Goal: Task Accomplishment & Management: Manage account settings

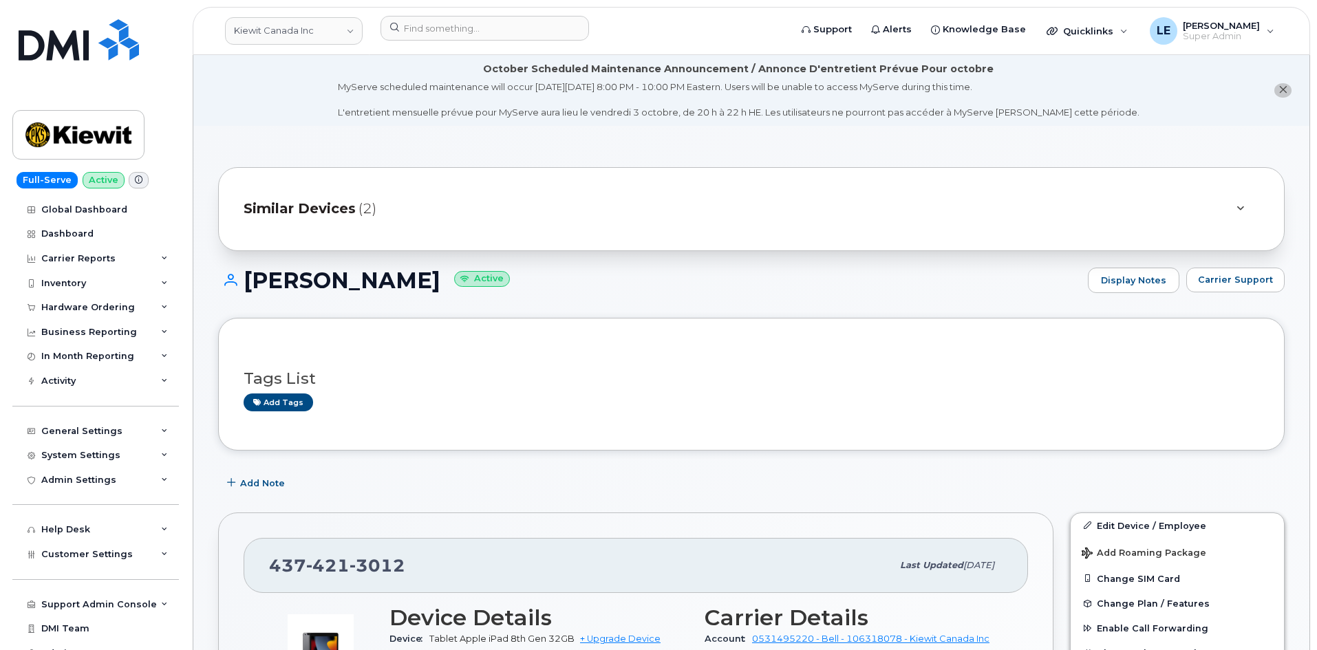
scroll to position [826, 0]
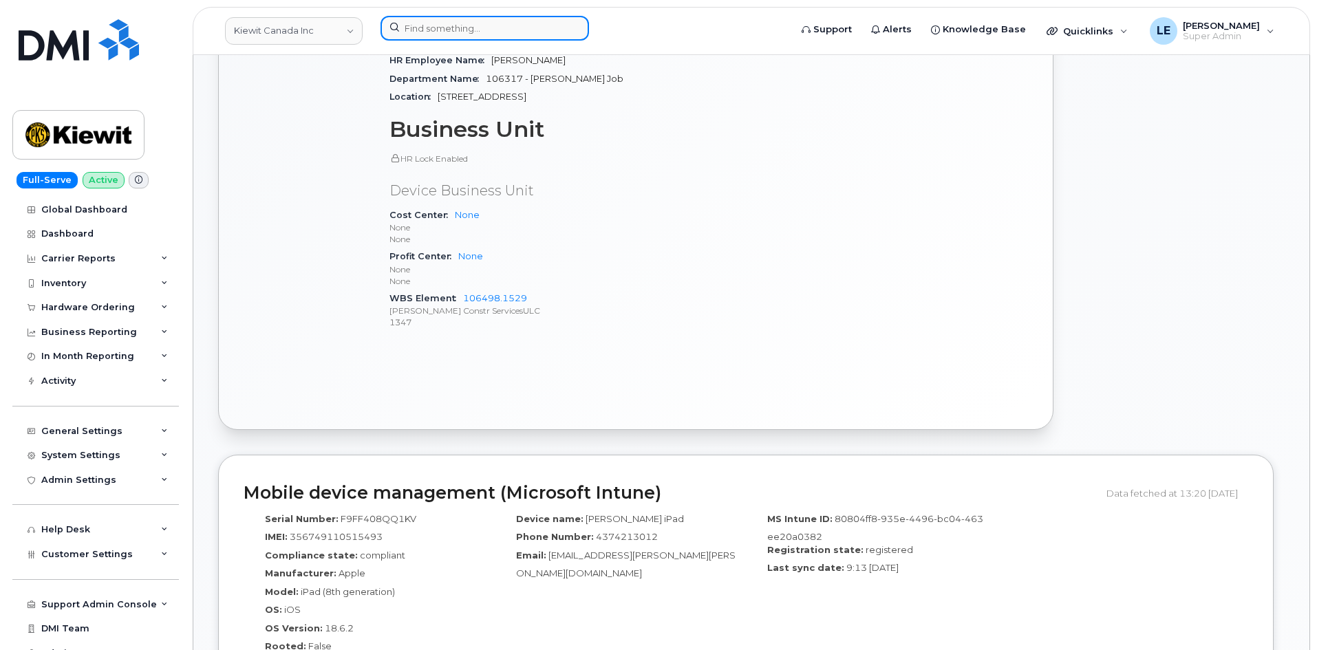
click at [418, 23] on input at bounding box center [485, 28] width 209 height 25
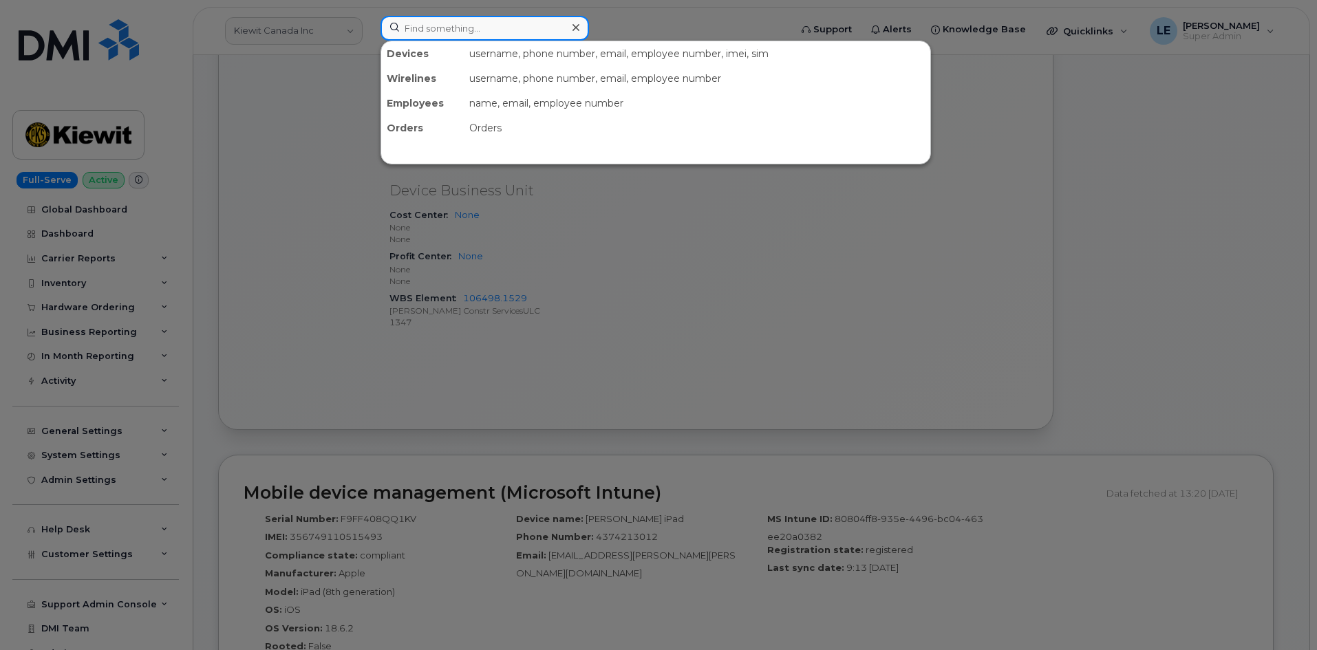
paste input "(647) 519-2607"
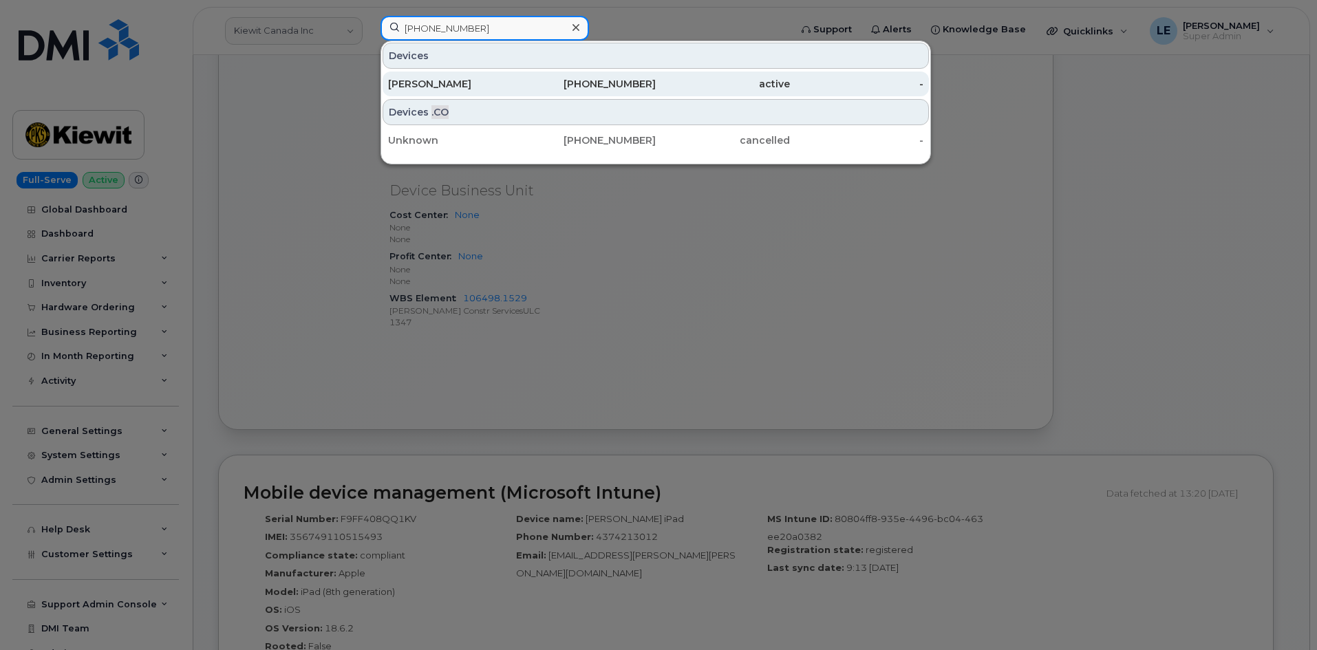
type input "(647) 519-2607"
click at [496, 83] on div "[PERSON_NAME]" at bounding box center [455, 84] width 134 height 14
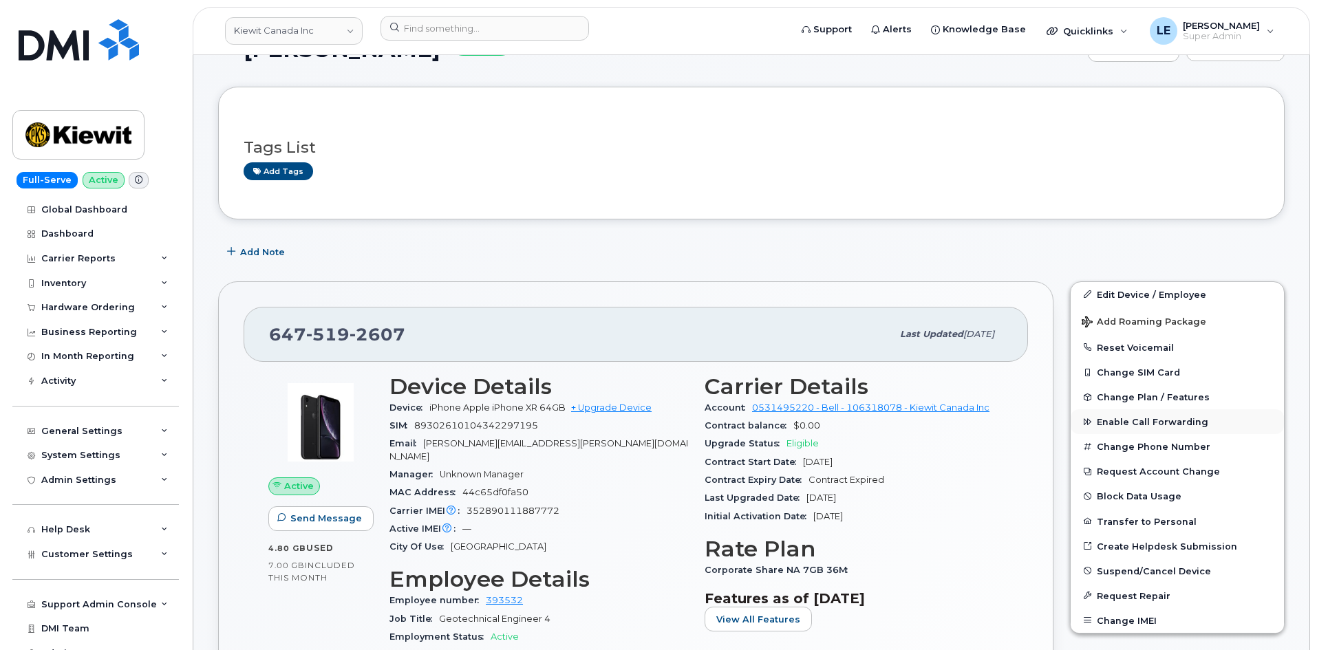
scroll to position [206, 0]
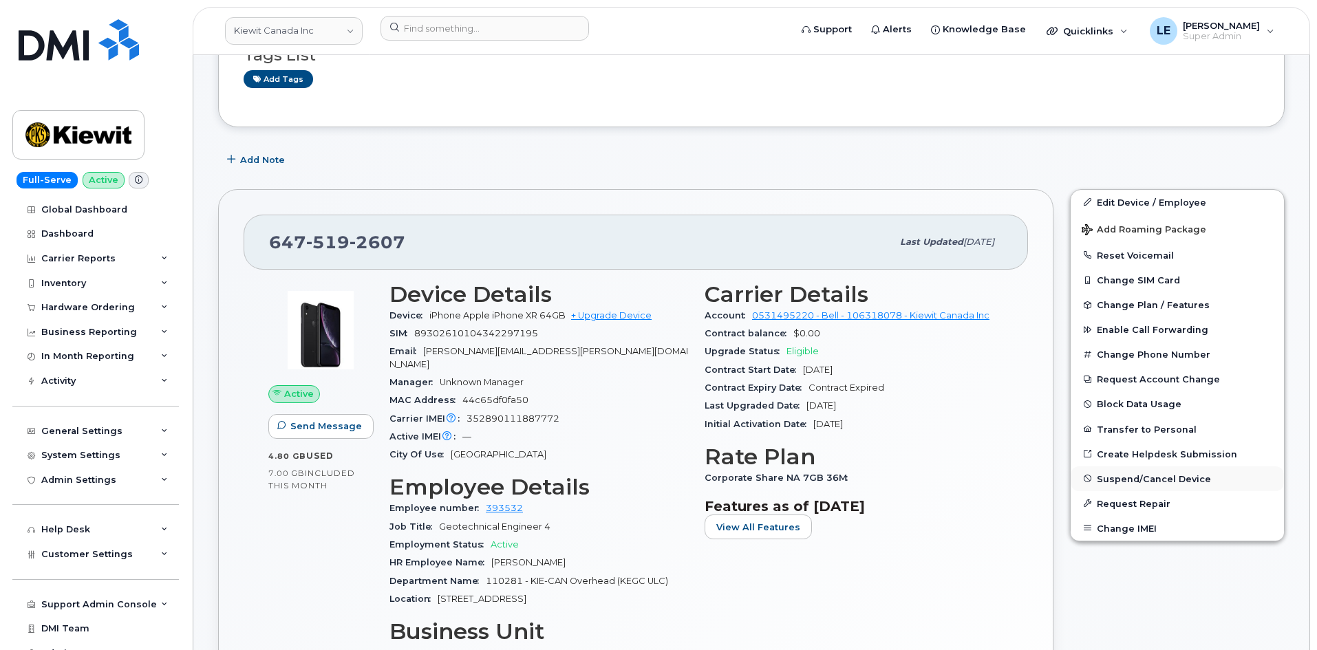
click at [1124, 476] on span "Suspend/Cancel Device" at bounding box center [1154, 479] width 114 height 10
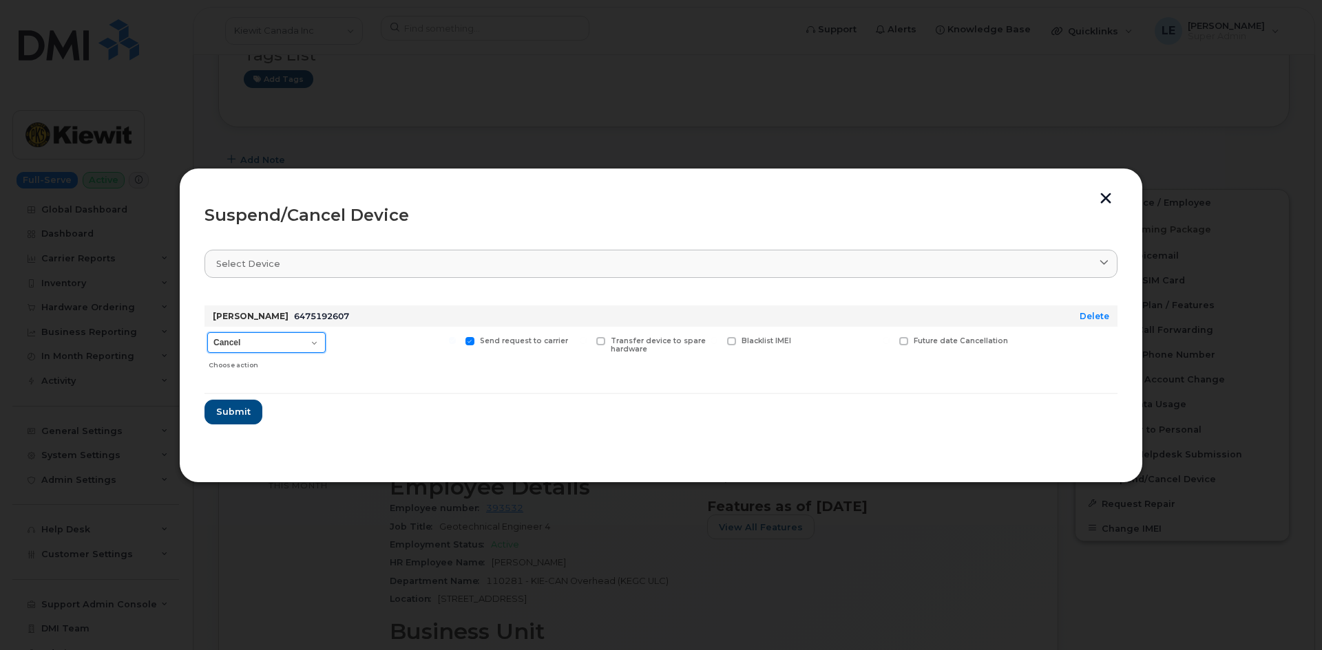
click at [304, 342] on select "Cancel Suspend - Extend Suspension Suspend - Reduced Rate Suspend - Full Rate S…" at bounding box center [266, 342] width 118 height 21
select select "[object Object]"
click at [207, 332] on select "Cancel Suspend - Extend Suspension Suspend - Reduced Rate Suspend - Full Rate S…" at bounding box center [266, 342] width 118 height 21
click at [223, 416] on span "Submit" at bounding box center [232, 411] width 34 height 13
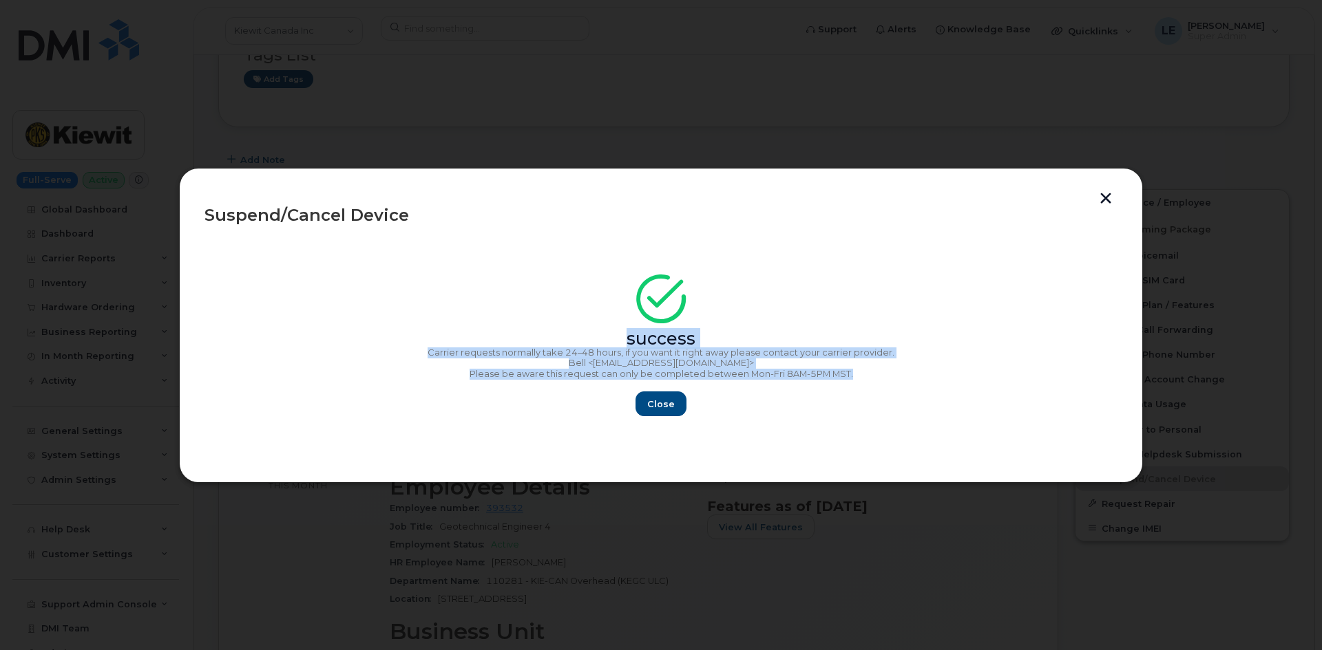
drag, startPoint x: 883, startPoint y: 372, endPoint x: 332, endPoint y: 319, distance: 553.9
click at [332, 319] on div "success Carrier requests normally take 24–48 hours, if you want it right away p…" at bounding box center [660, 350] width 913 height 134
copy div "success Carrier requests normally take 24–48 hours, if you want it right away p…"
click at [677, 402] on button "Close" at bounding box center [661, 404] width 50 height 25
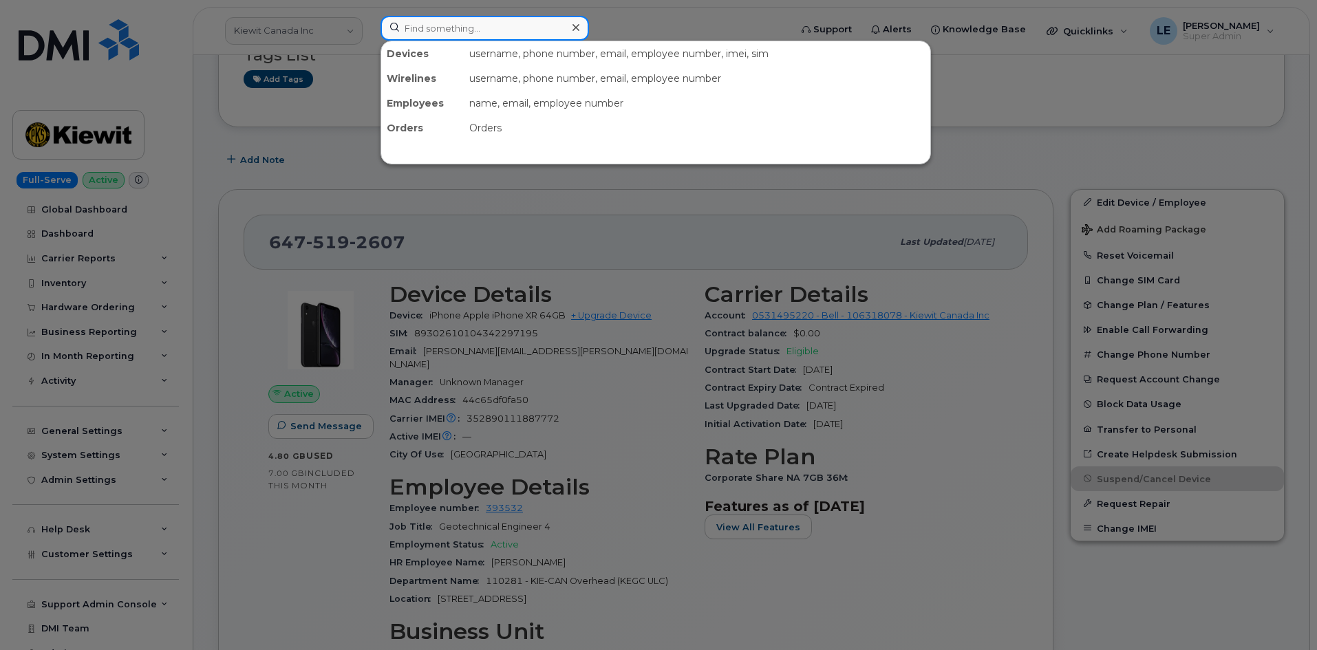
click at [454, 34] on input at bounding box center [485, 28] width 209 height 25
paste input "614) 753-3337"
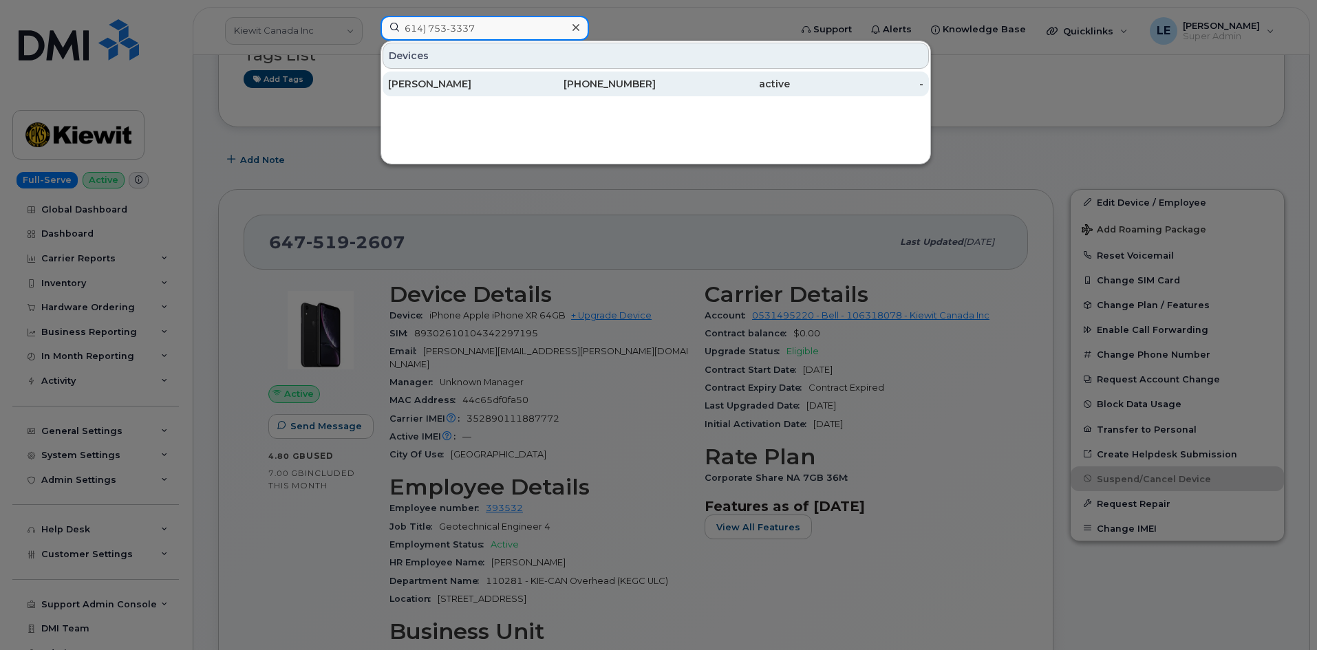
type input "614) 753-3337"
click at [475, 83] on div "Erik Langanke" at bounding box center [455, 84] width 134 height 14
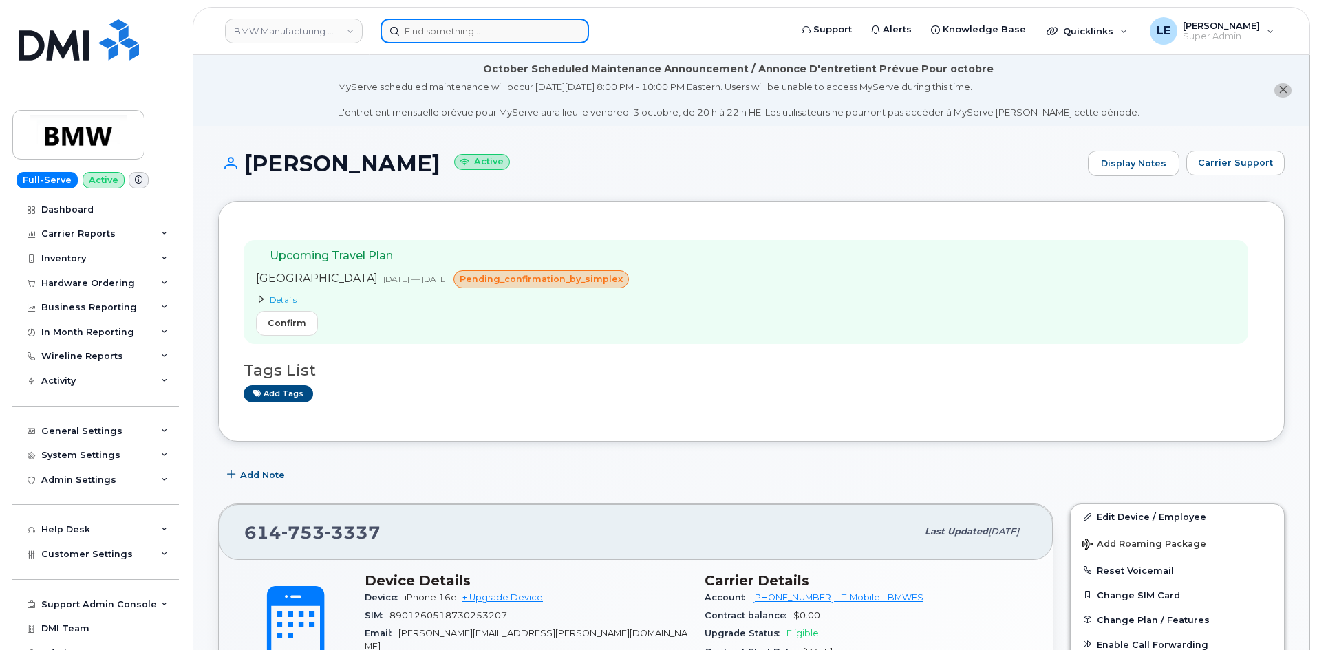
click at [438, 30] on input at bounding box center [485, 31] width 209 height 25
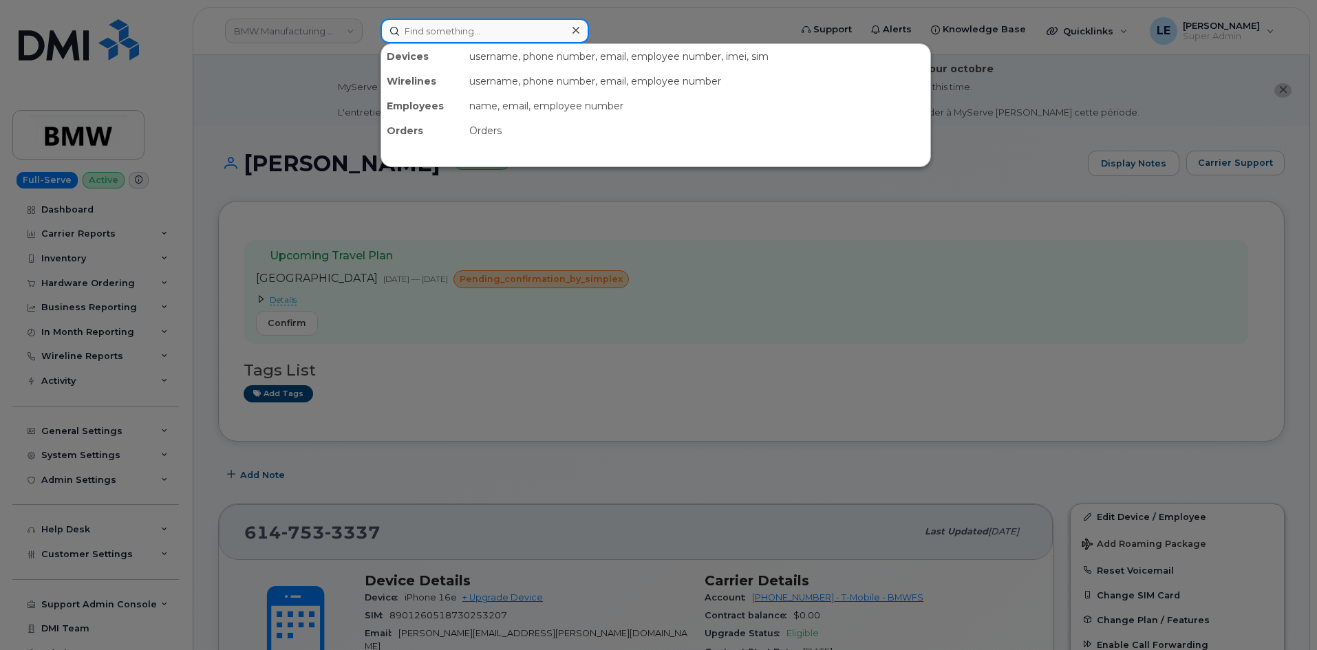
paste input "Jose Mendoza"
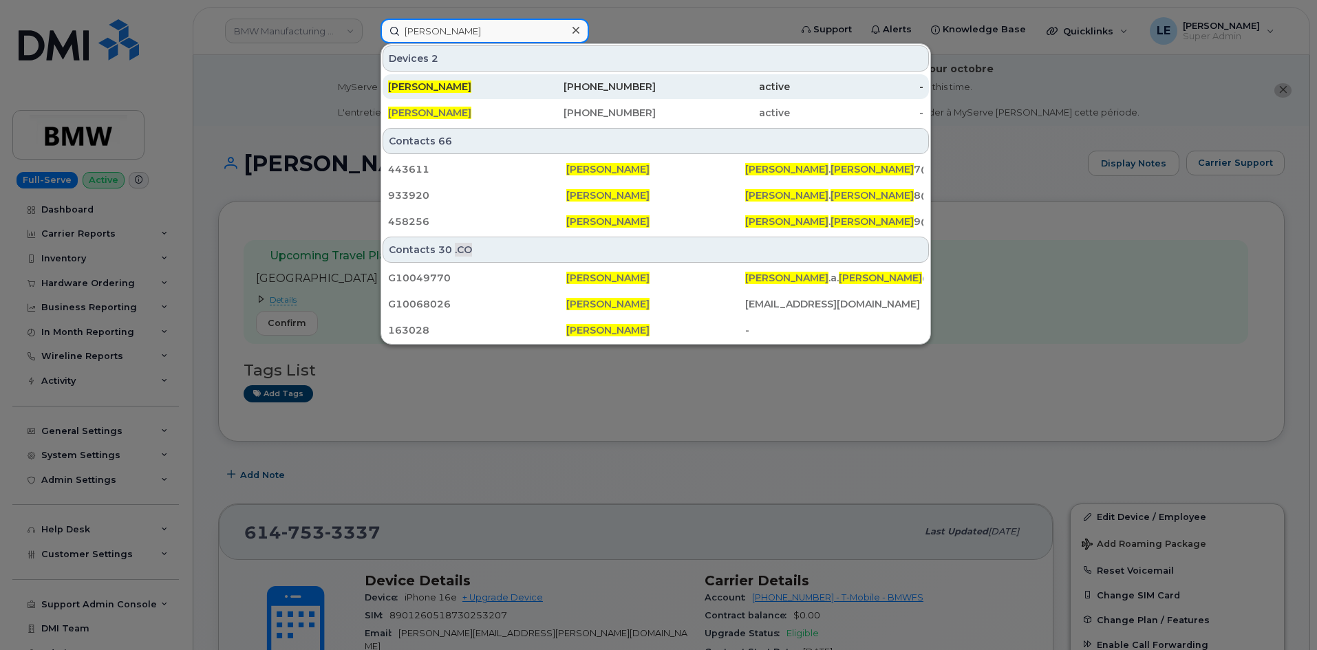
type input "Jose Mendoza"
click at [477, 80] on div "JOSE MENDOZA" at bounding box center [455, 86] width 134 height 25
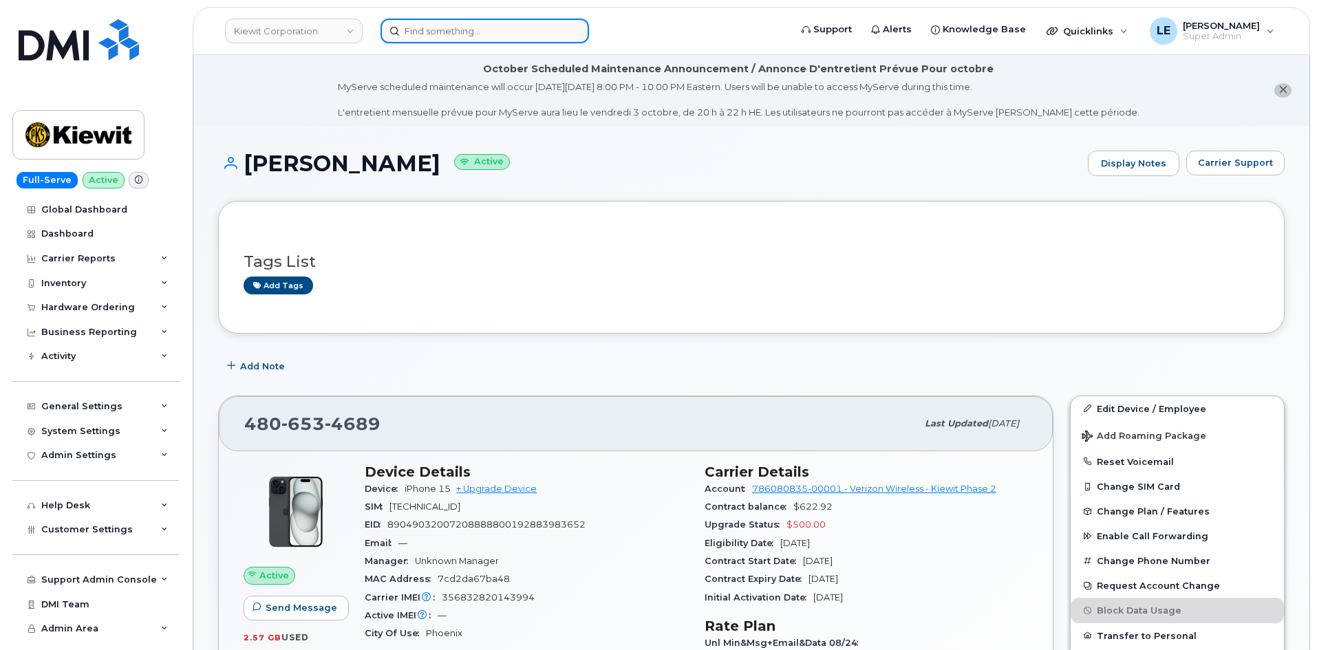
click at [462, 31] on input at bounding box center [485, 31] width 209 height 25
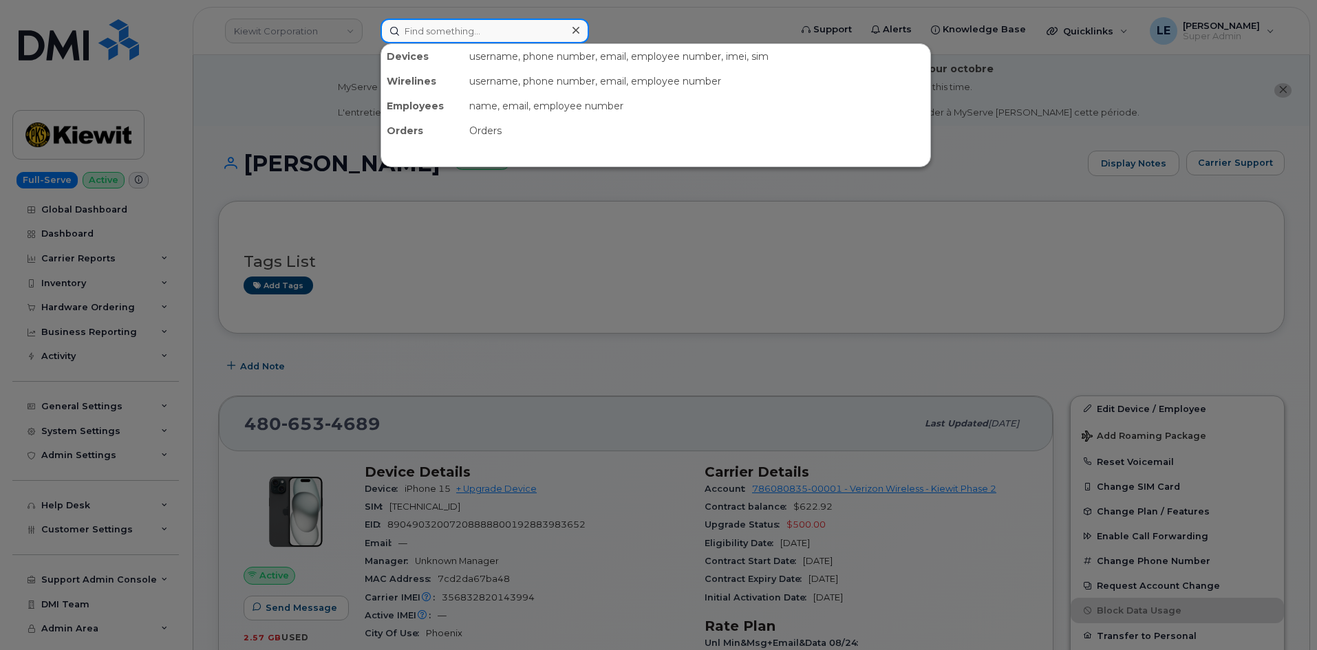
paste input "Jose Mendoza"
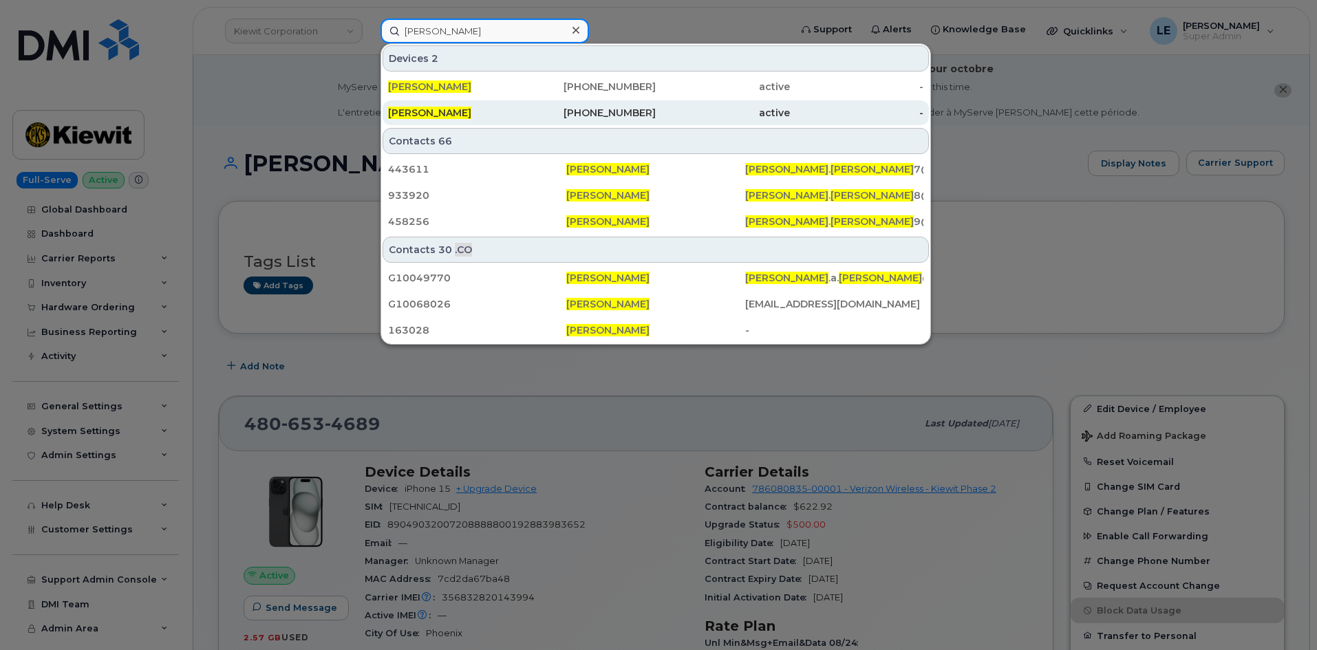
type input "Jose Mendoza"
click at [463, 105] on div "JOSE MENDOZA" at bounding box center [455, 112] width 134 height 25
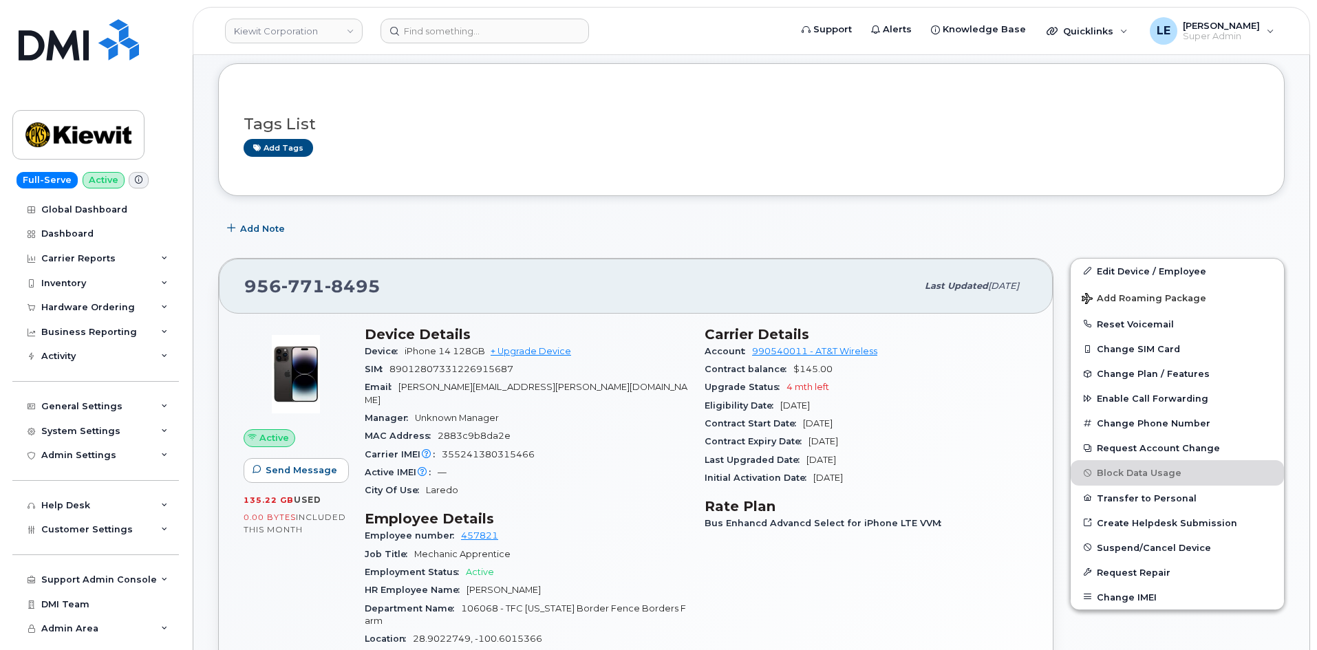
scroll to position [206, 0]
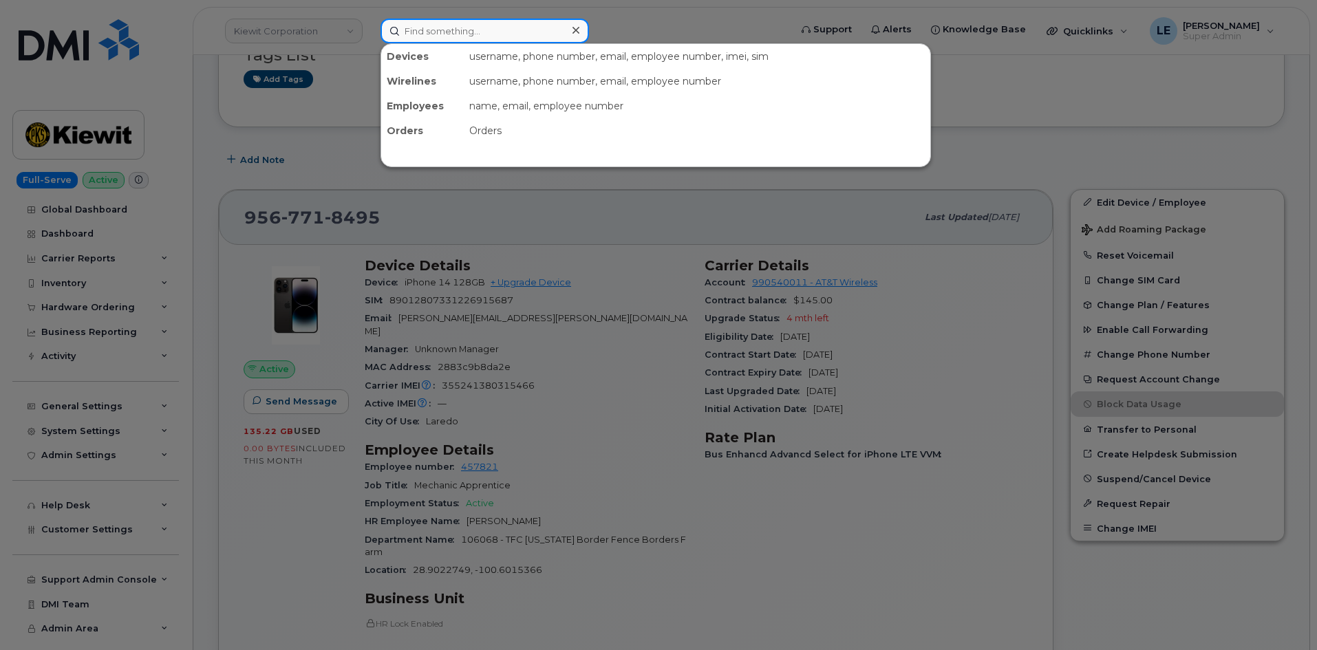
click at [432, 35] on input at bounding box center [485, 31] width 209 height 25
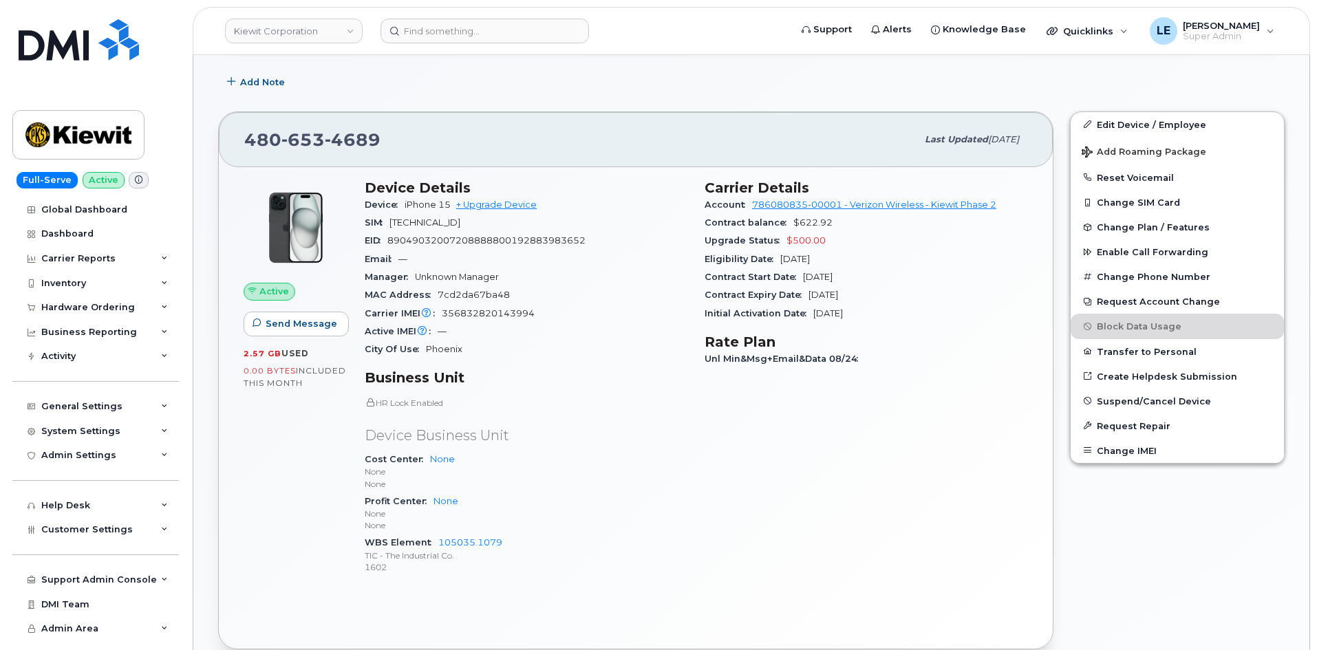
scroll to position [275, 0]
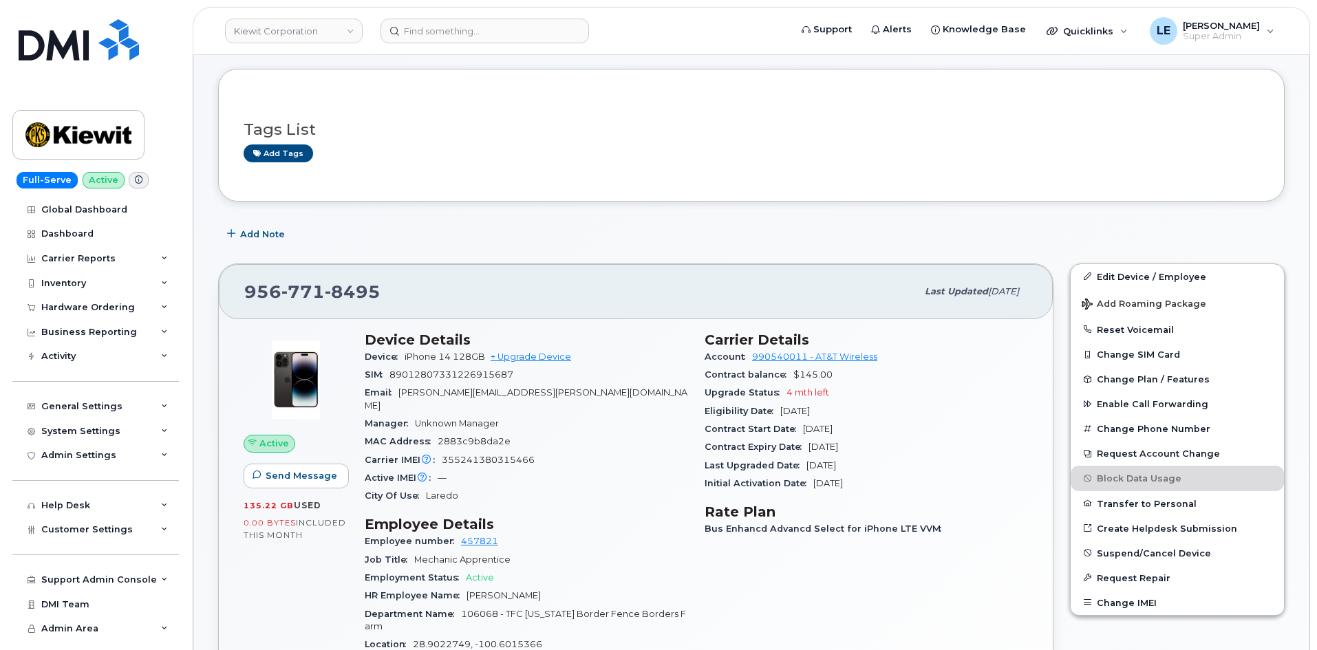
scroll to position [138, 0]
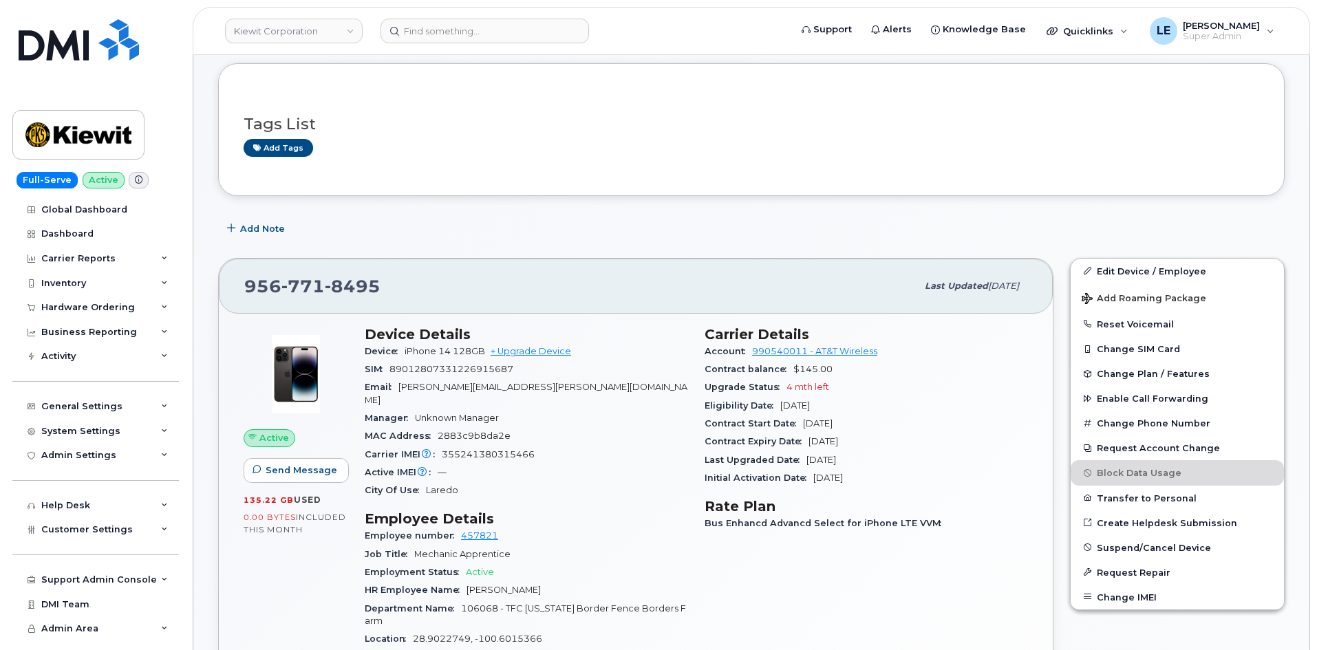
click at [666, 232] on div "Add Note" at bounding box center [751, 229] width 1067 height 25
click at [423, 44] on header "Kiewit Corporation Support Alerts Knowledge Base Quicklinks Suspend / Cancel De…" at bounding box center [752, 31] width 1118 height 48
click at [427, 32] on input at bounding box center [485, 31] width 209 height 25
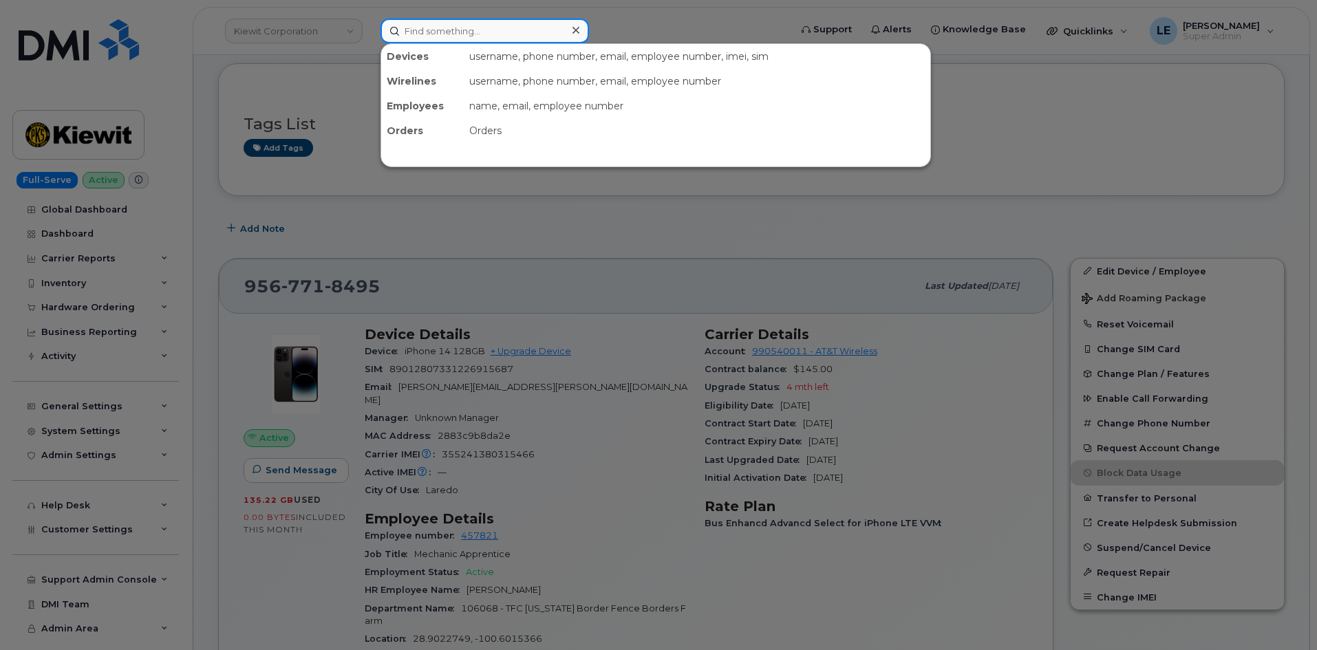
paste input "JOSE.MENDOZA10@KIEWIT.COM"
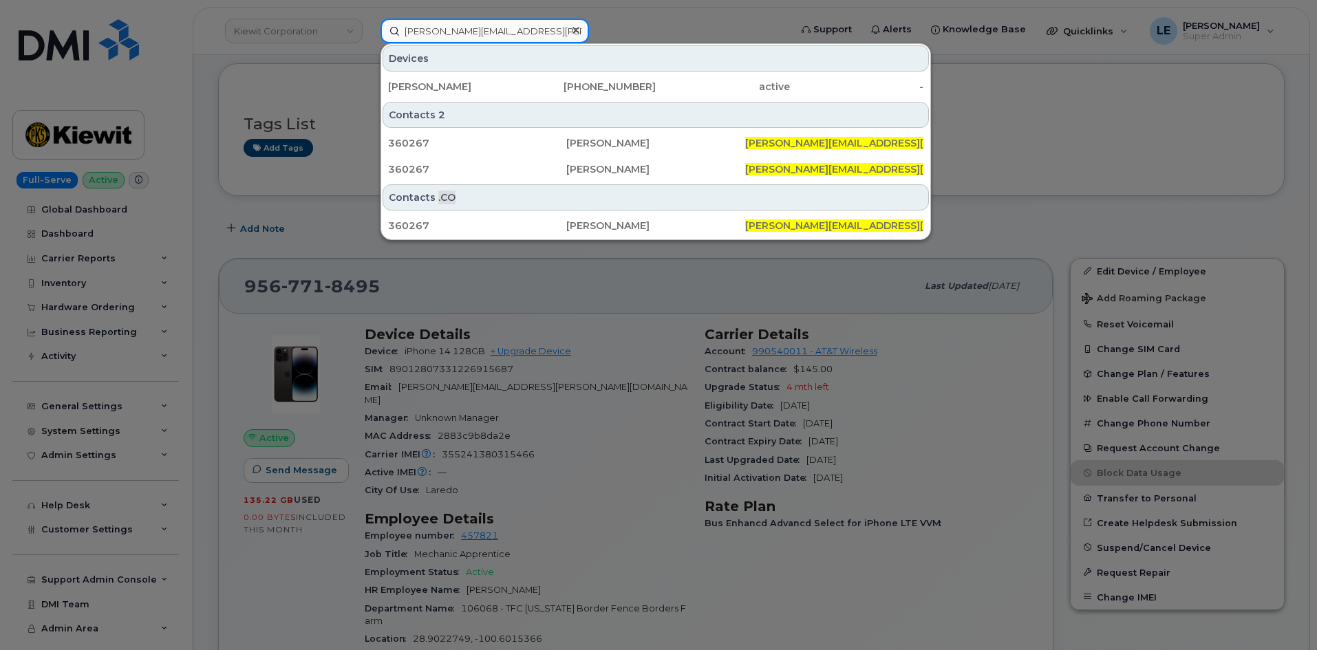
type input "JOSE.MENDOZA10@KIEWIT.COM"
drag, startPoint x: 579, startPoint y: 29, endPoint x: 568, endPoint y: 35, distance: 12.6
click at [580, 29] on div at bounding box center [576, 31] width 20 height 20
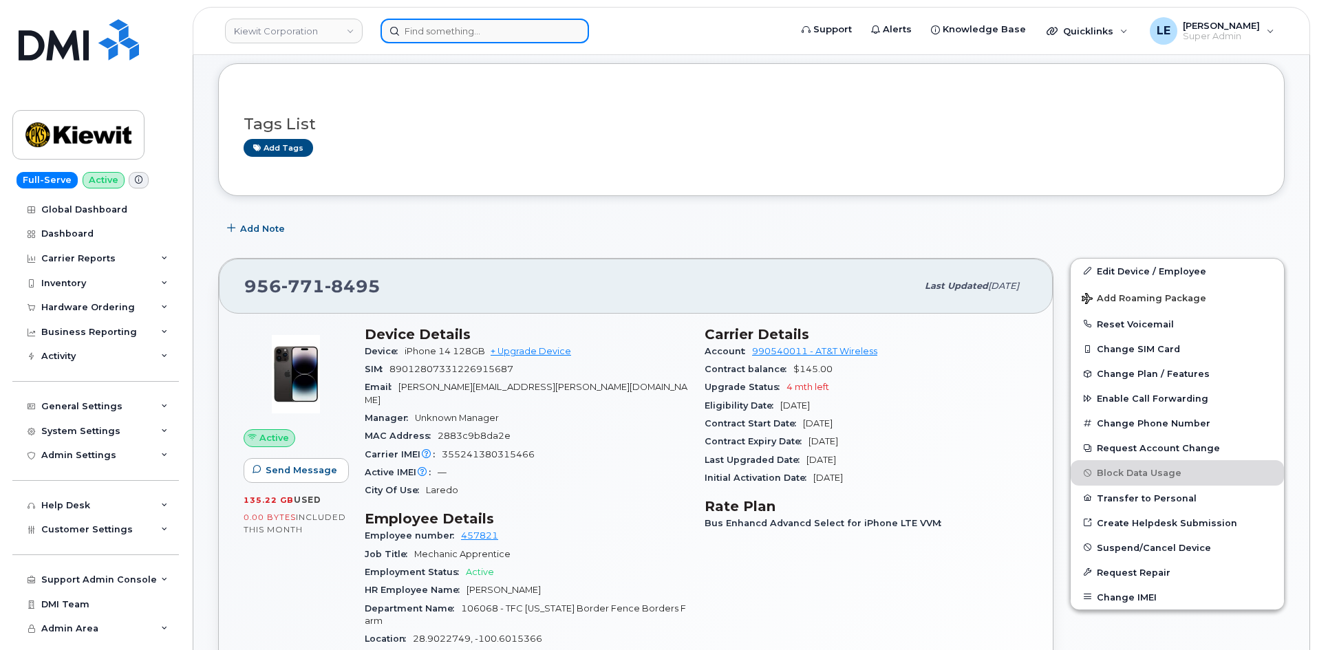
click at [414, 38] on input at bounding box center [485, 31] width 209 height 25
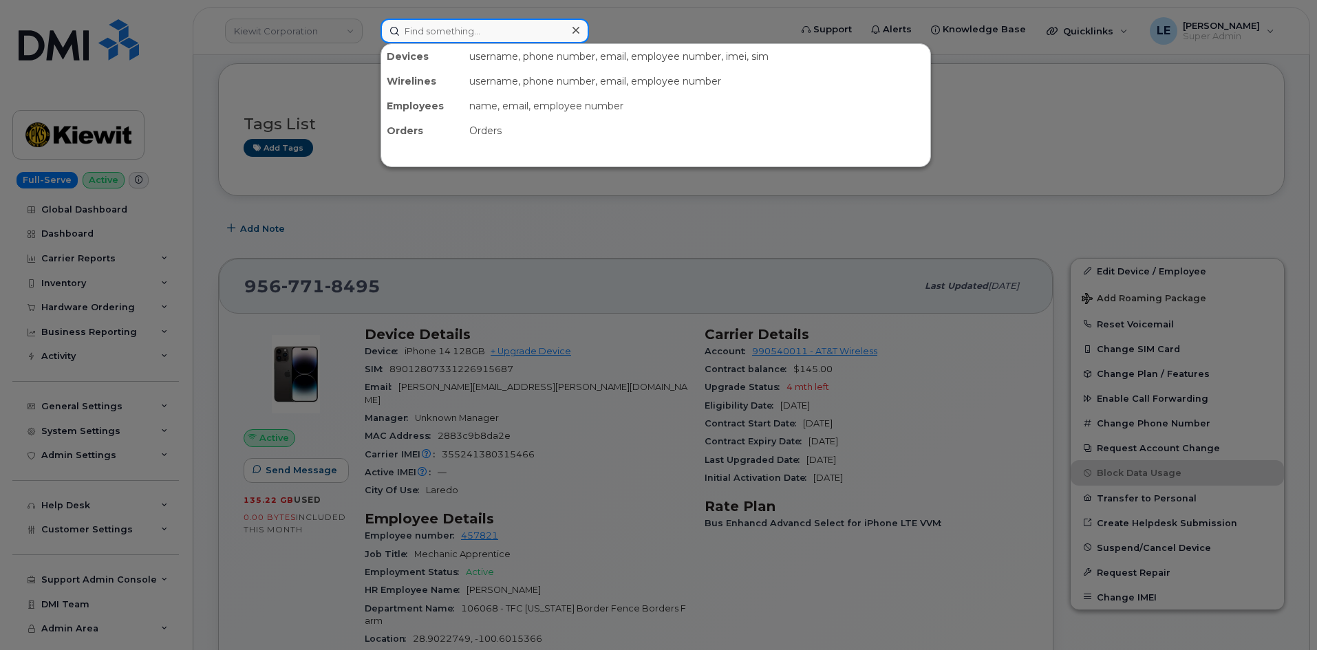
paste input "933920"
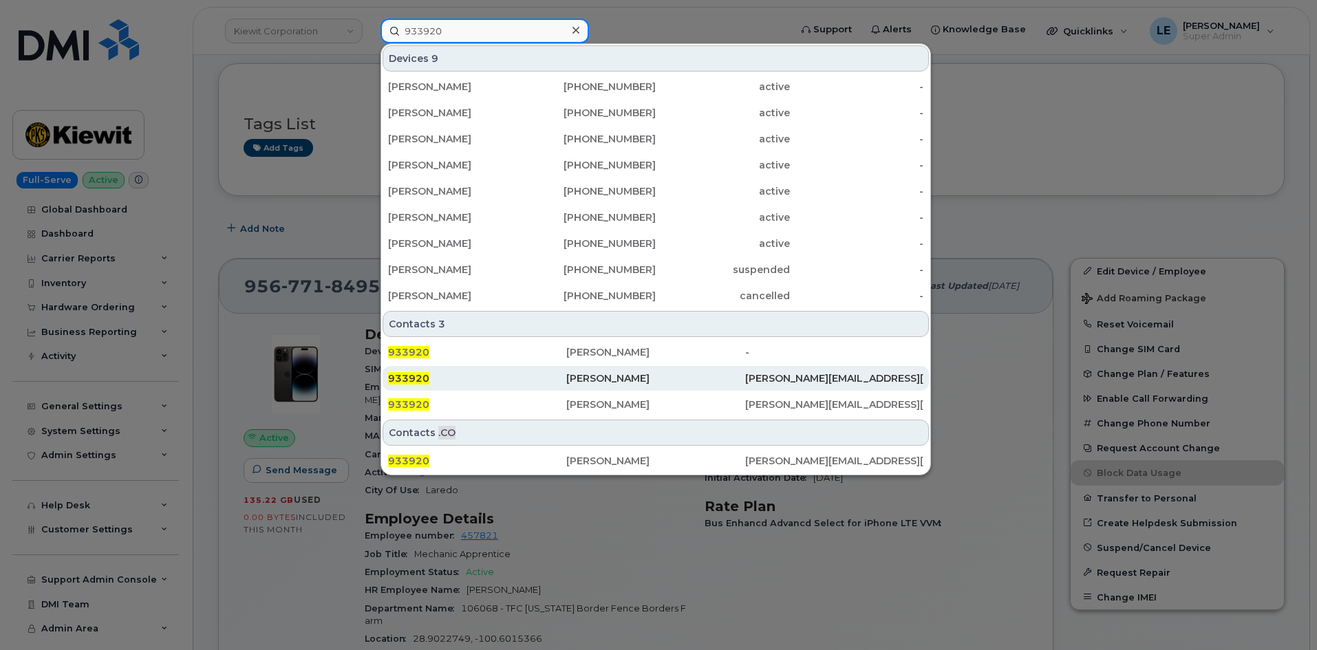
type input "933920"
click at [473, 385] on div "933920" at bounding box center [477, 378] width 178 height 25
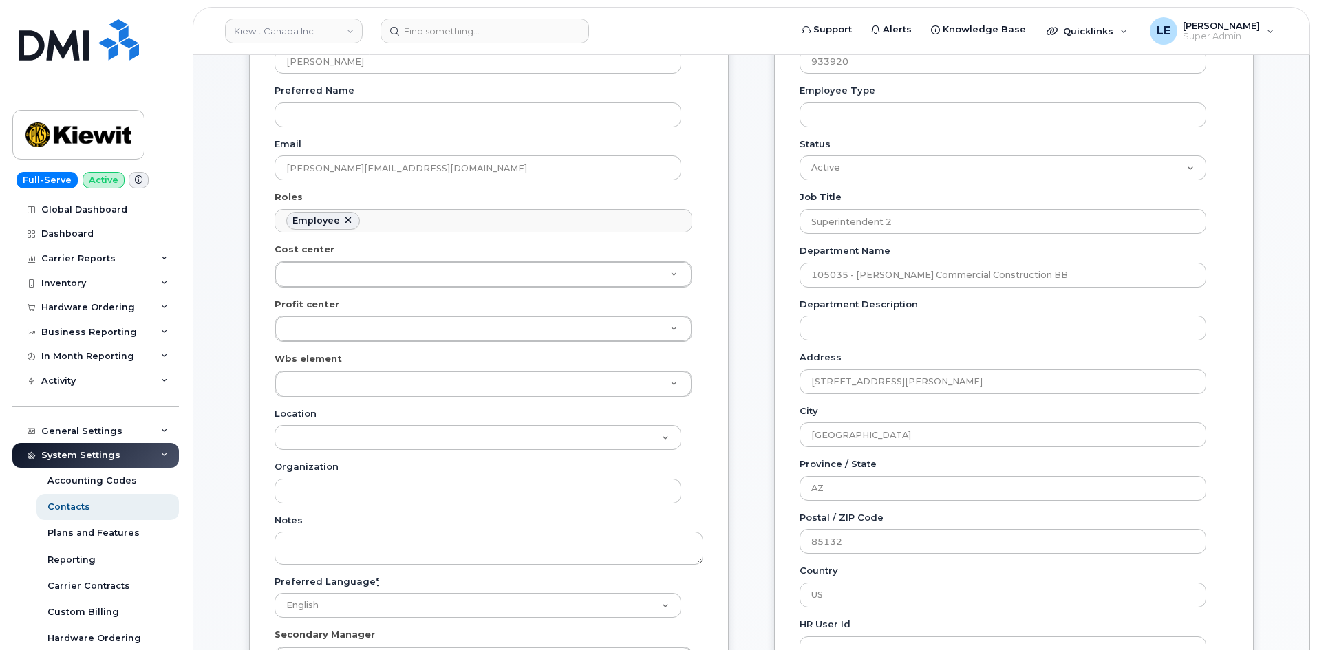
scroll to position [206, 0]
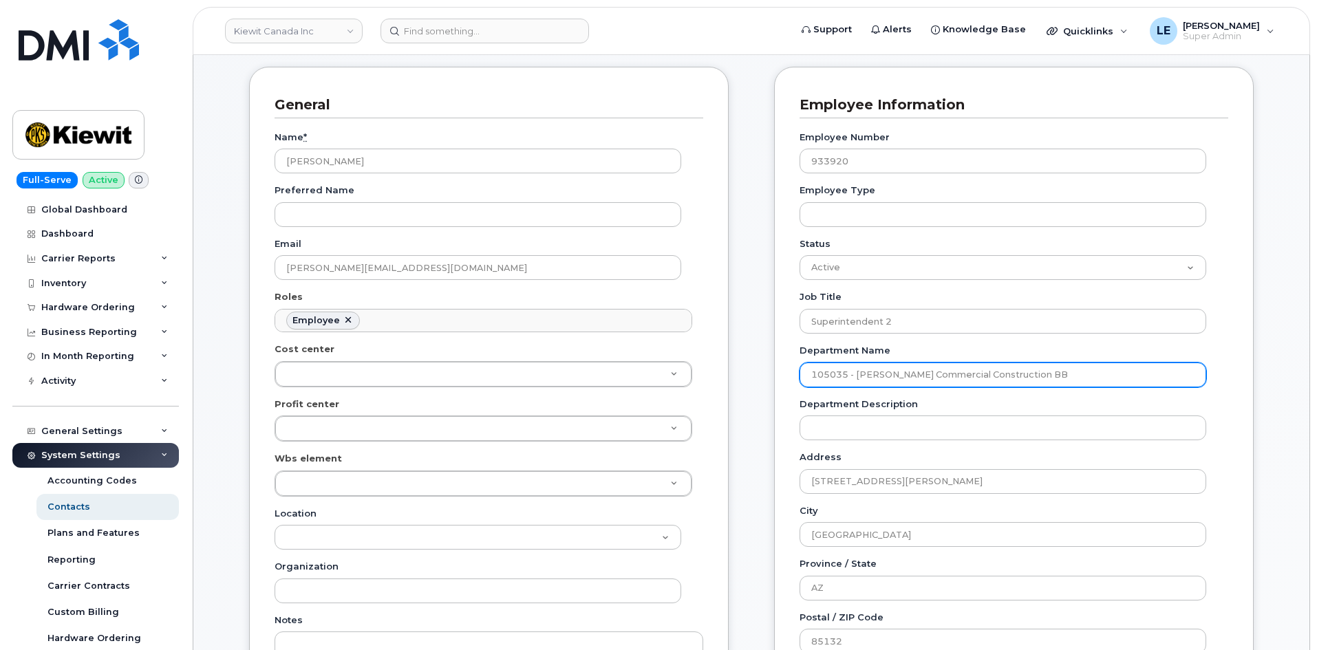
click at [854, 380] on input "105035 - Florence Commercial Construction BB" at bounding box center [1003, 375] width 407 height 25
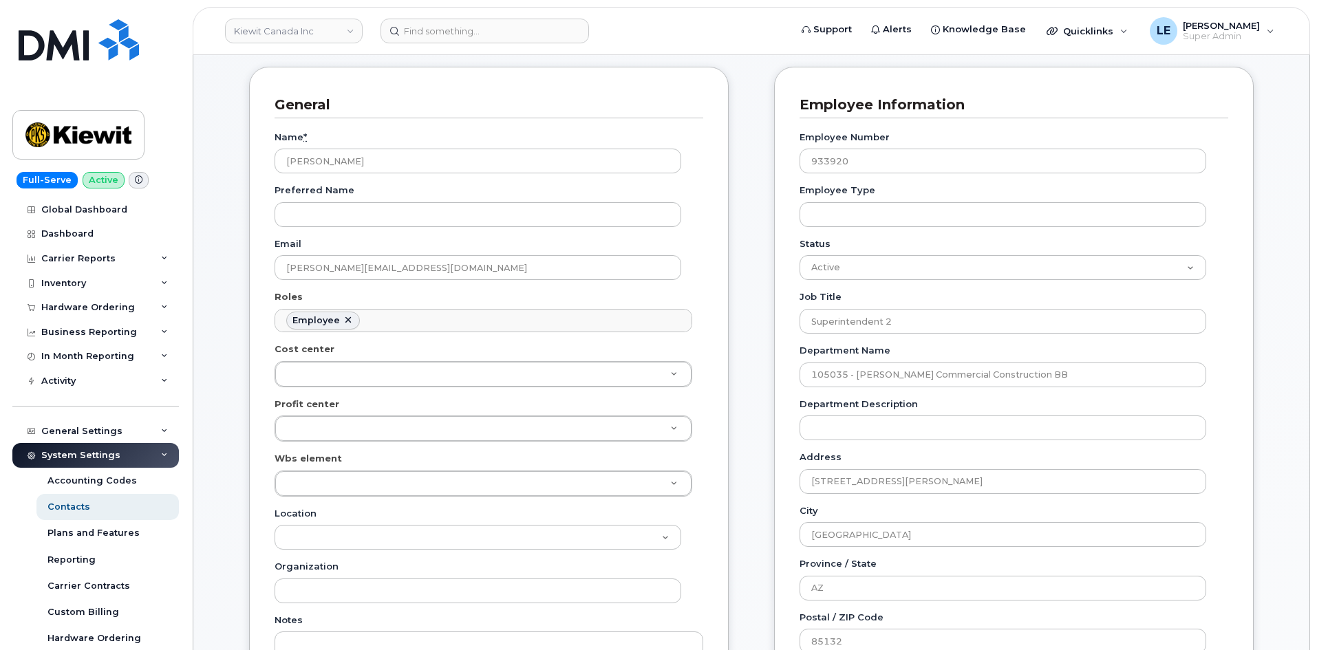
click at [1026, 349] on div "Department Name 105035 - Florence Commercial Construction BB" at bounding box center [1009, 365] width 418 height 43
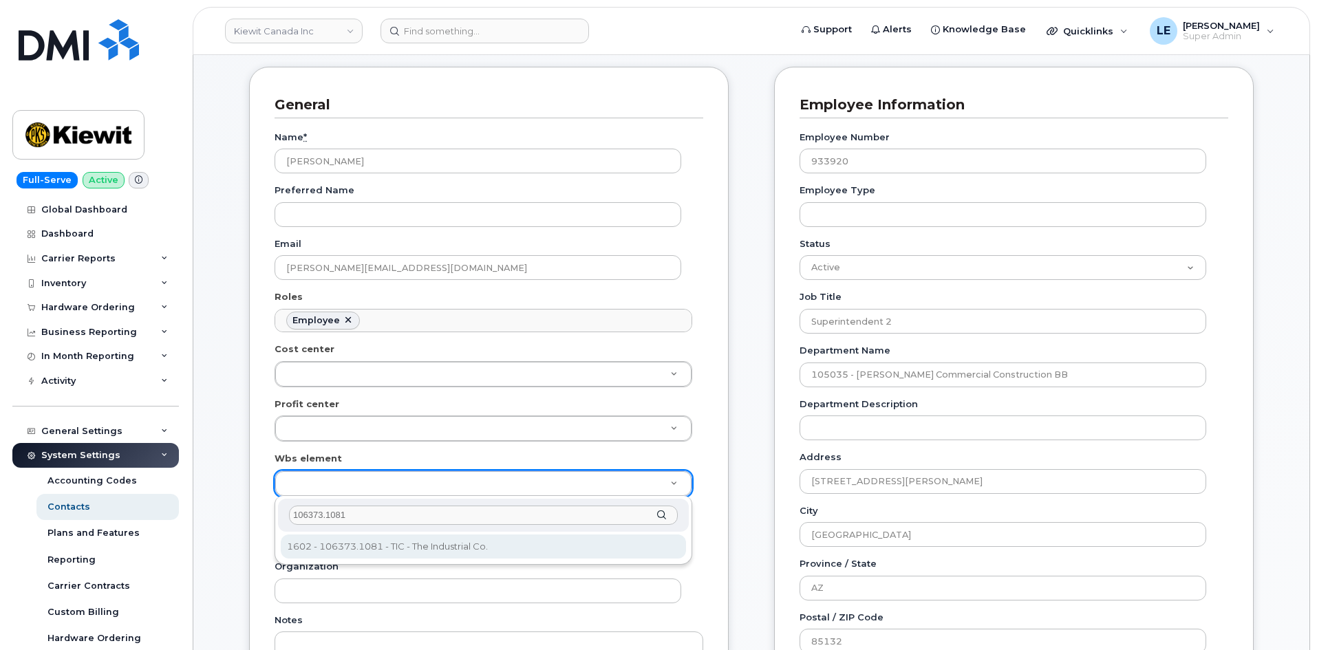
type input "106373.1081"
type input "35043709"
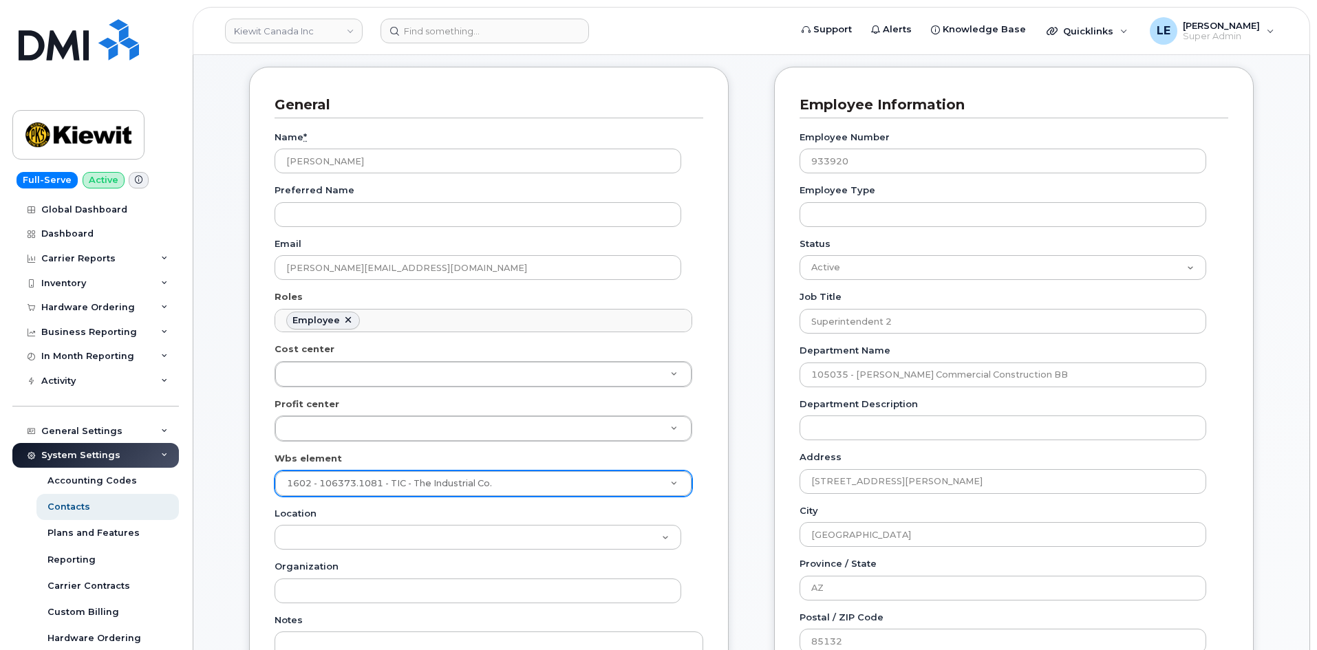
click at [258, 500] on div "General Name * Jose Mendoza Preferred Name Email JOSE.MENDOZA8@TICUS.COM Roles …" at bounding box center [489, 444] width 480 height 754
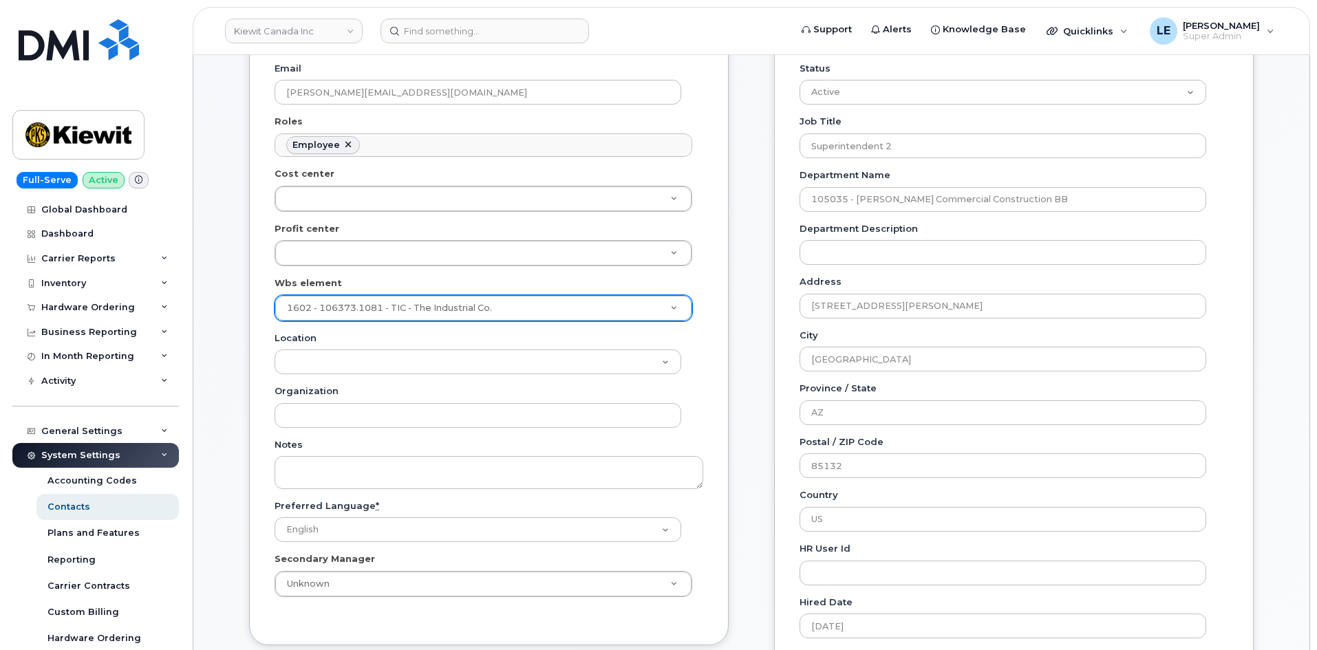
scroll to position [757, 0]
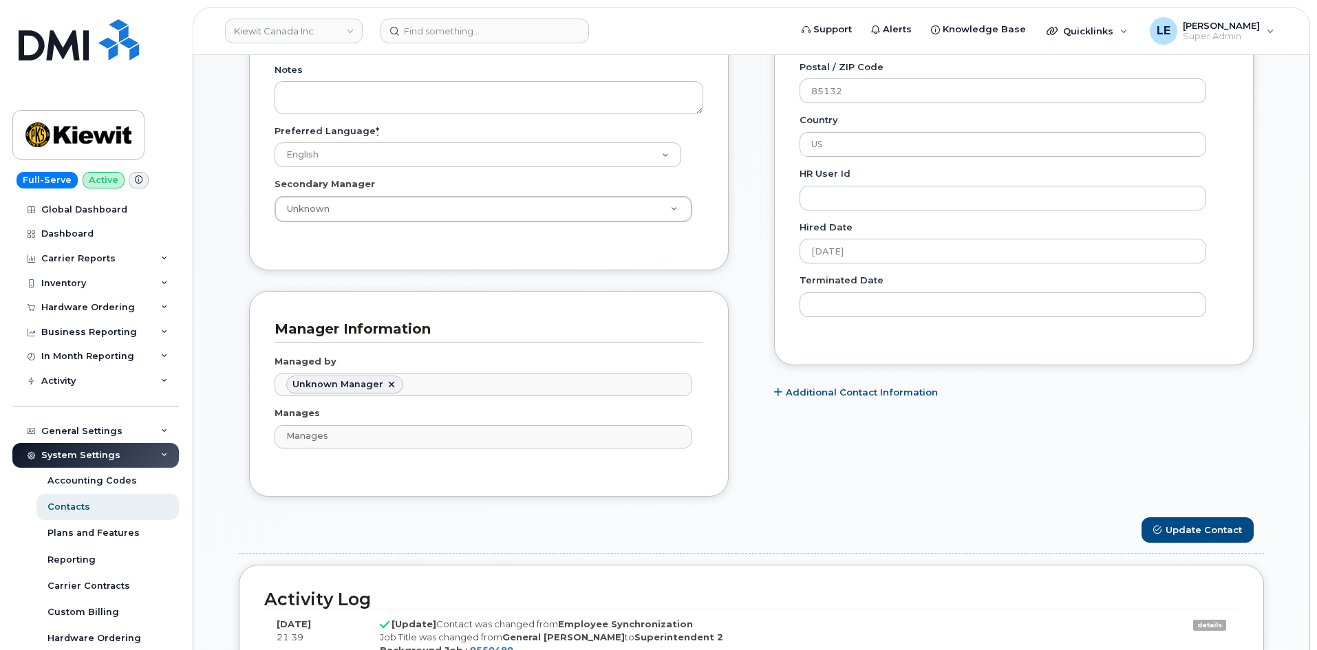
click at [1180, 514] on div "Carrier Support Contact Details Carrier name Carrier name Carrier name Internat…" at bounding box center [1014, 16] width 500 height 1001
click at [1186, 527] on button "Update Contact" at bounding box center [1198, 530] width 112 height 25
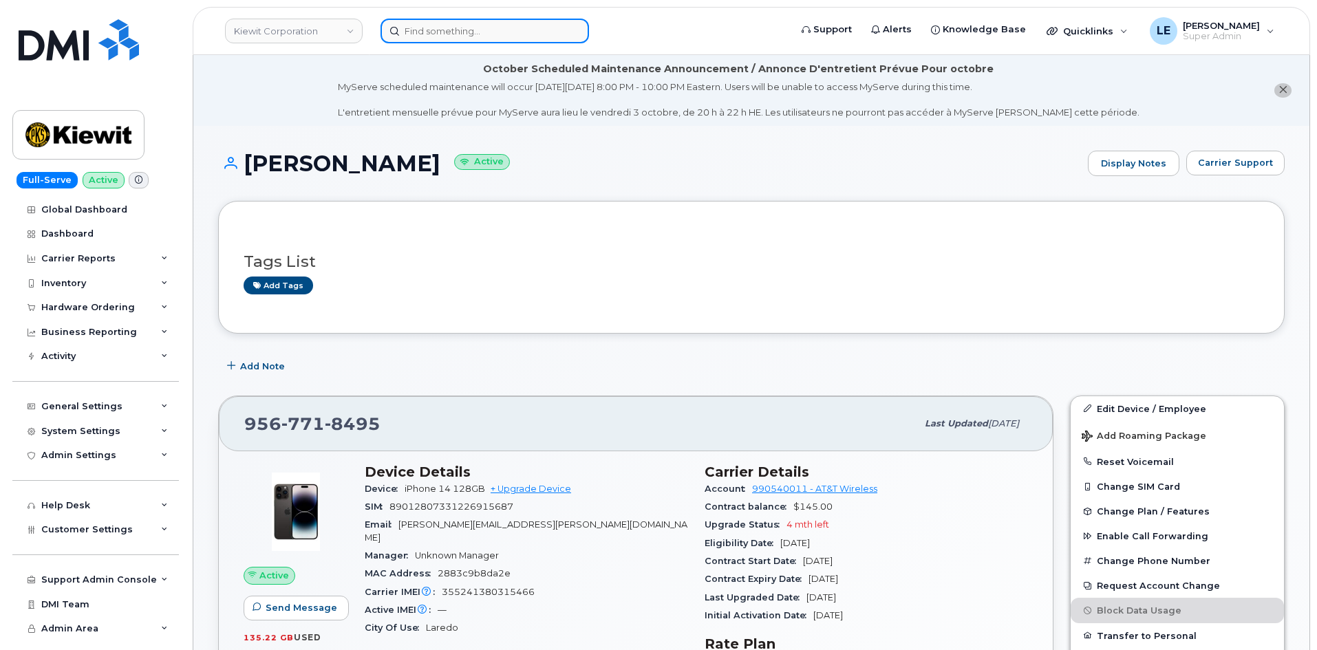
click at [447, 32] on input at bounding box center [485, 31] width 209 height 25
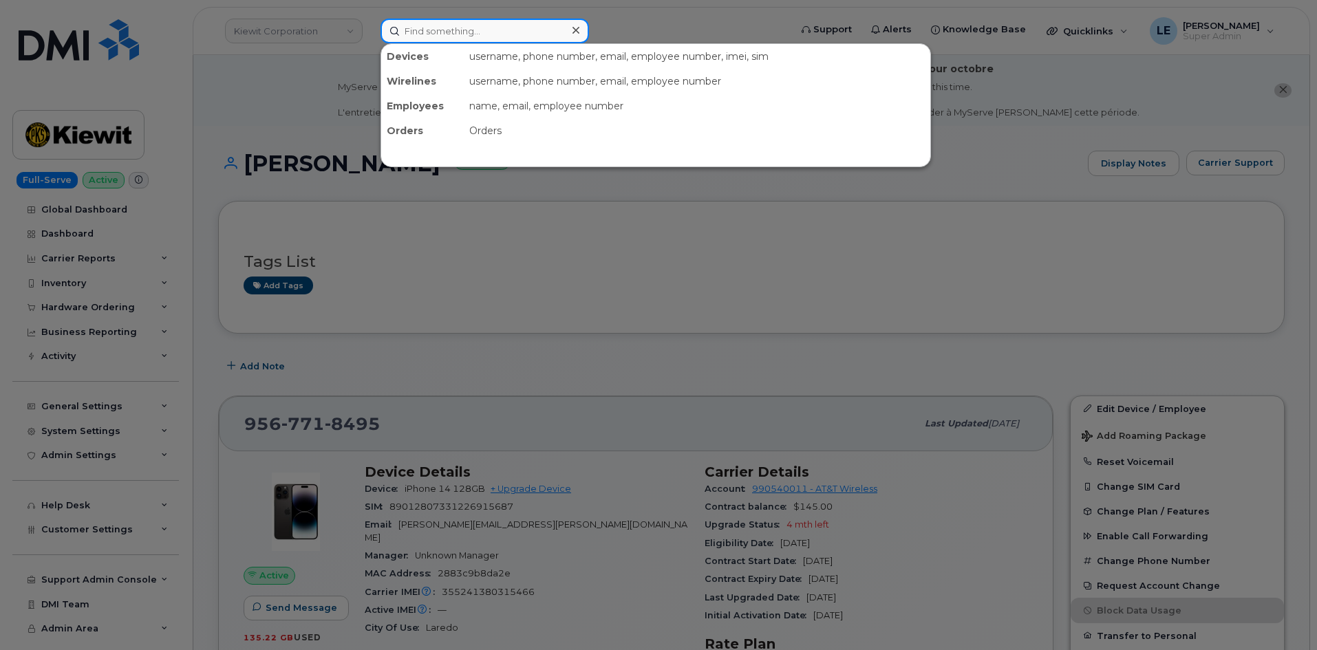
paste input "[PERSON_NAME]"
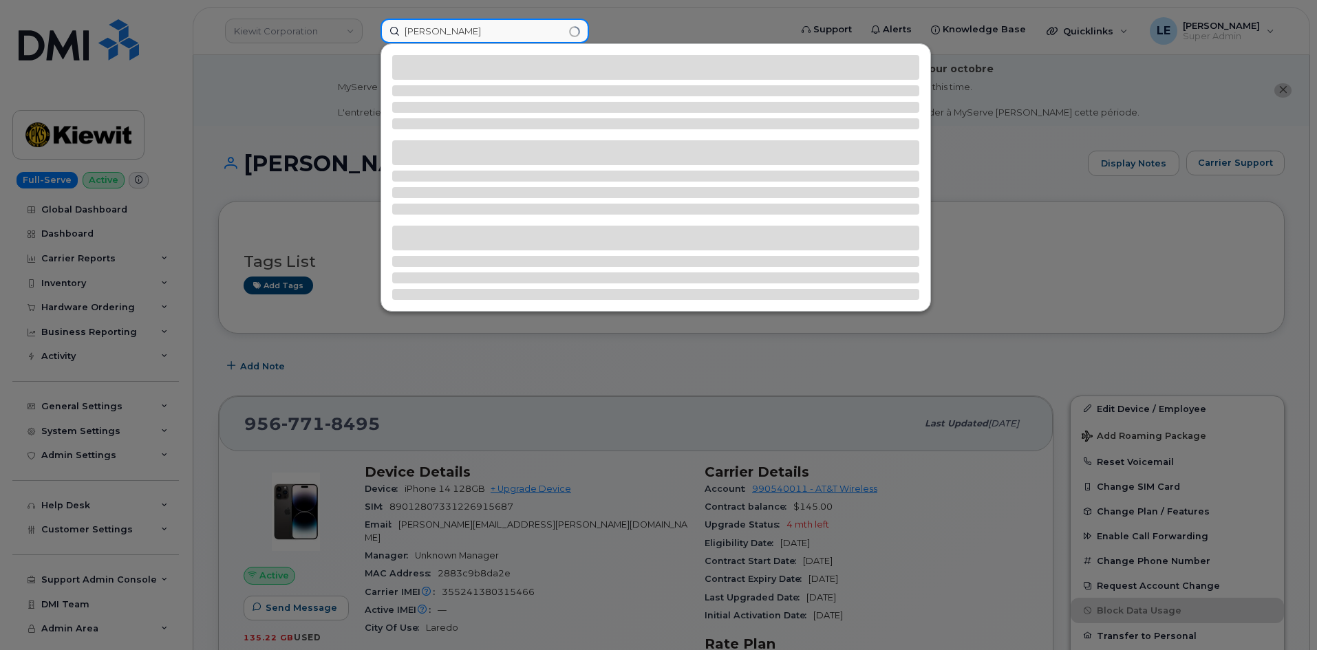
type input "[PERSON_NAME]"
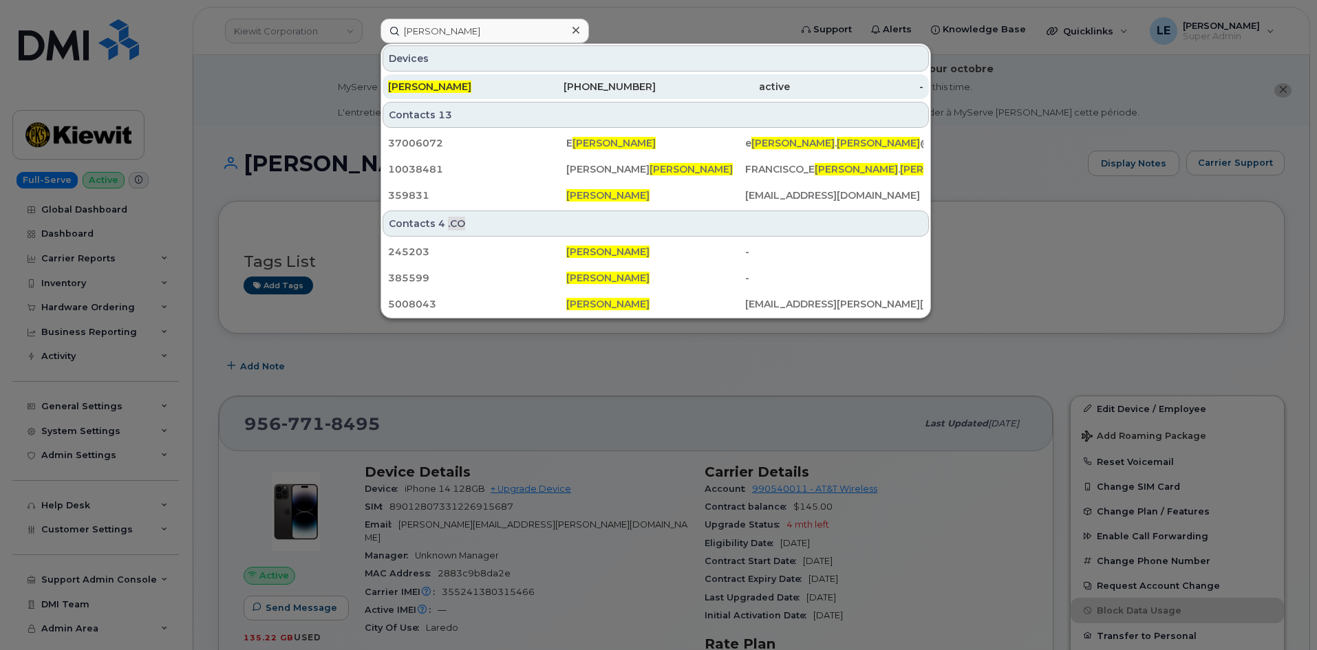
click at [501, 81] on div "MANUEL SILVA" at bounding box center [455, 87] width 134 height 14
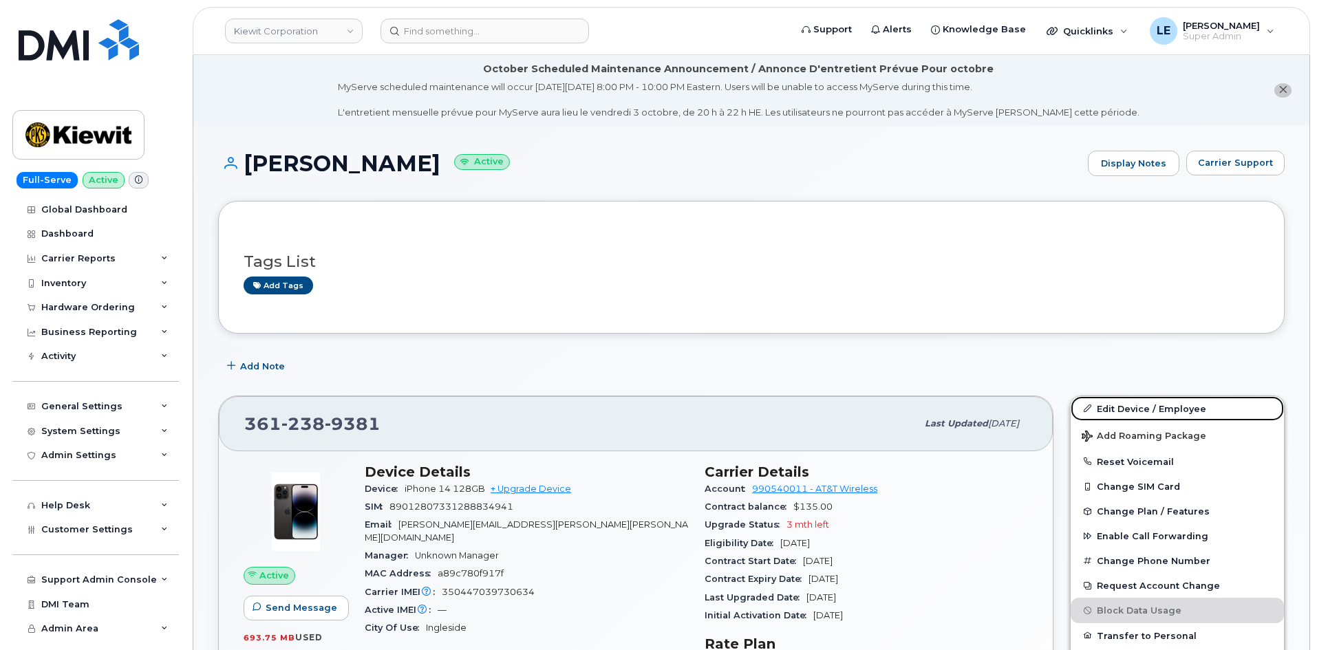
click at [1190, 407] on link "Edit Device / Employee" at bounding box center [1177, 408] width 213 height 25
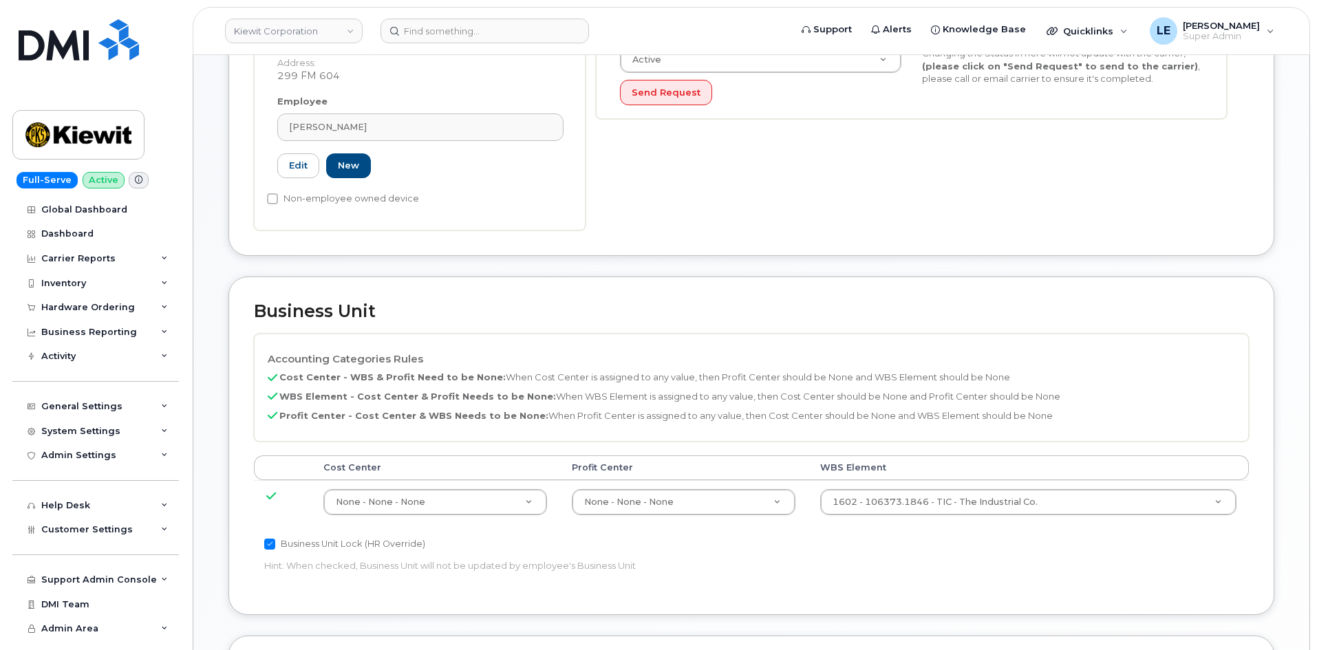
scroll to position [482, 0]
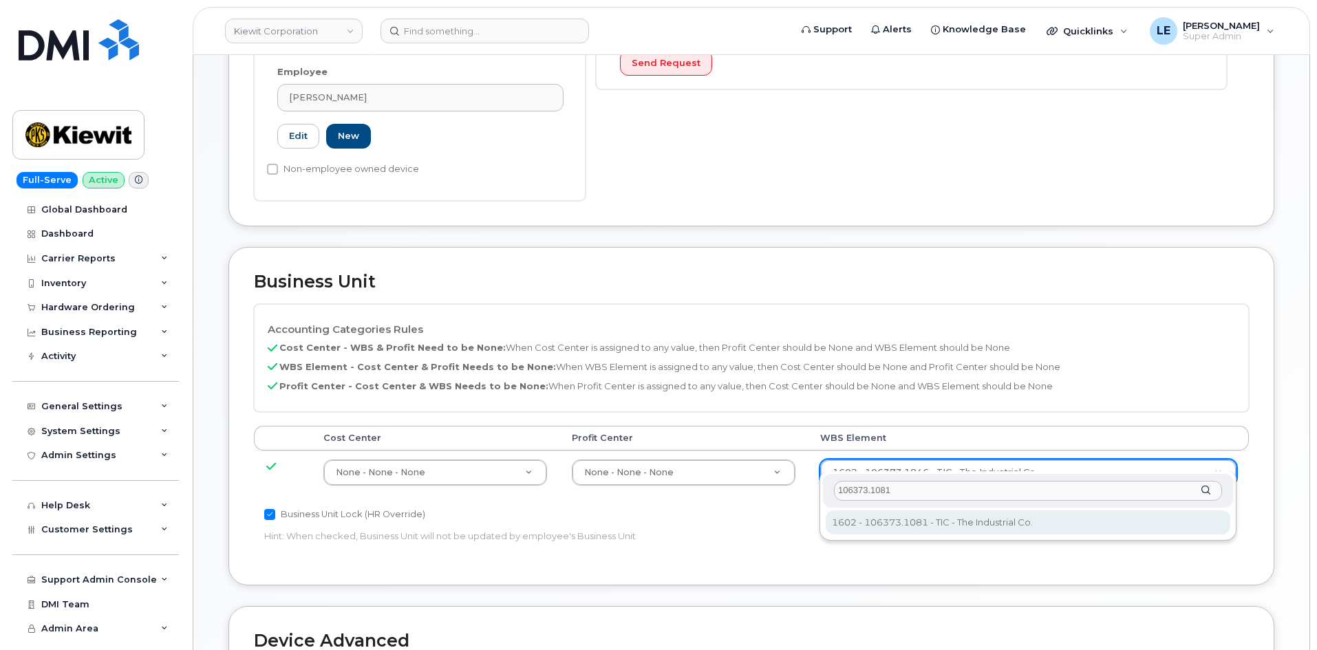
type input "106373.1081"
type input "35050978"
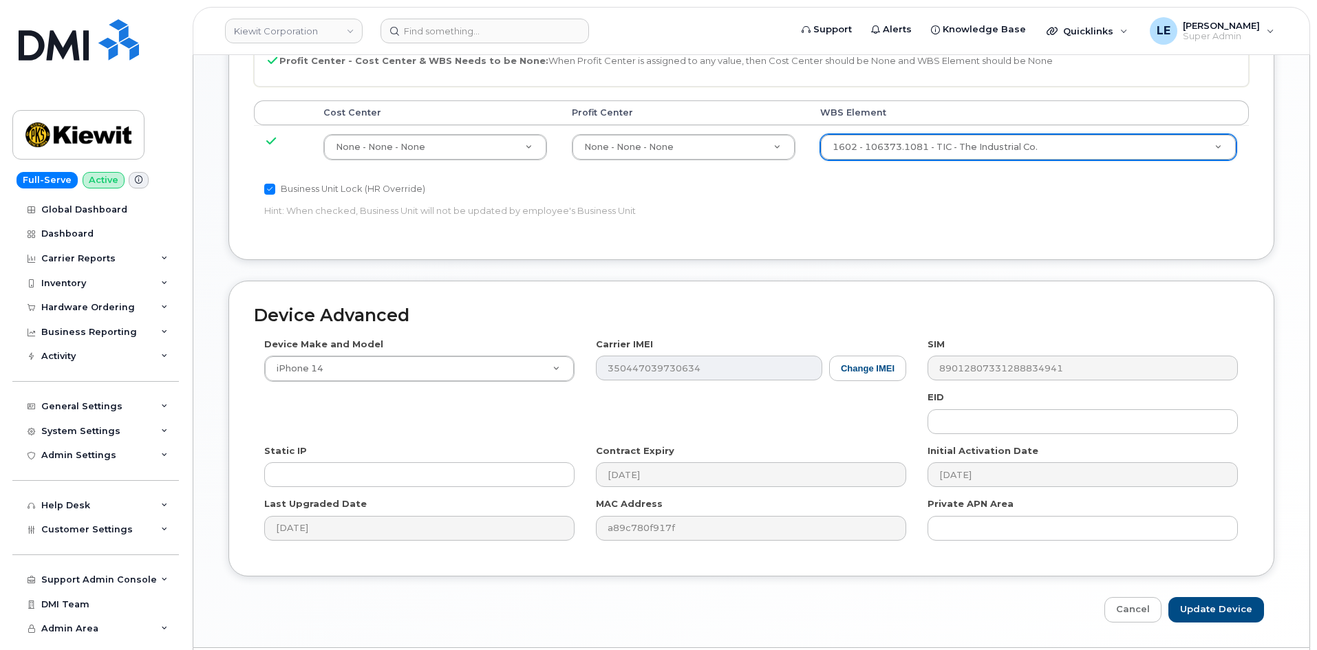
scroll to position [835, 0]
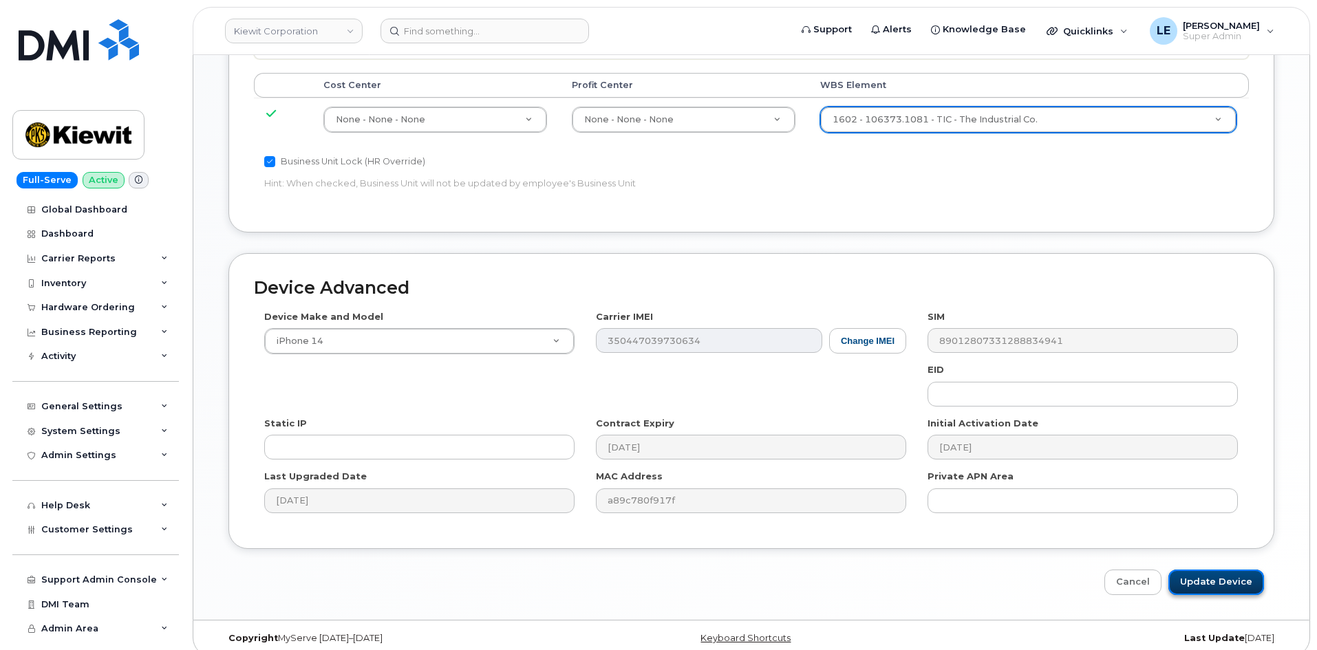
click at [1195, 570] on input "Update Device" at bounding box center [1217, 582] width 96 height 25
type input "Saving..."
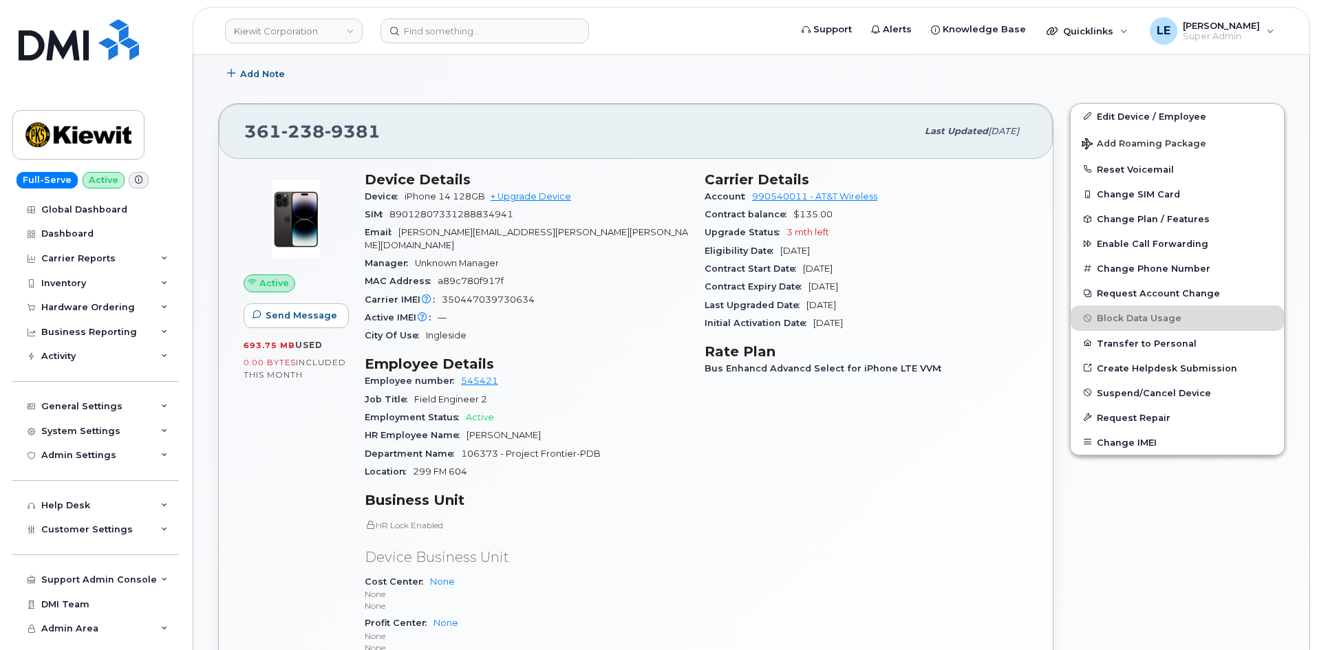
scroll to position [344, 0]
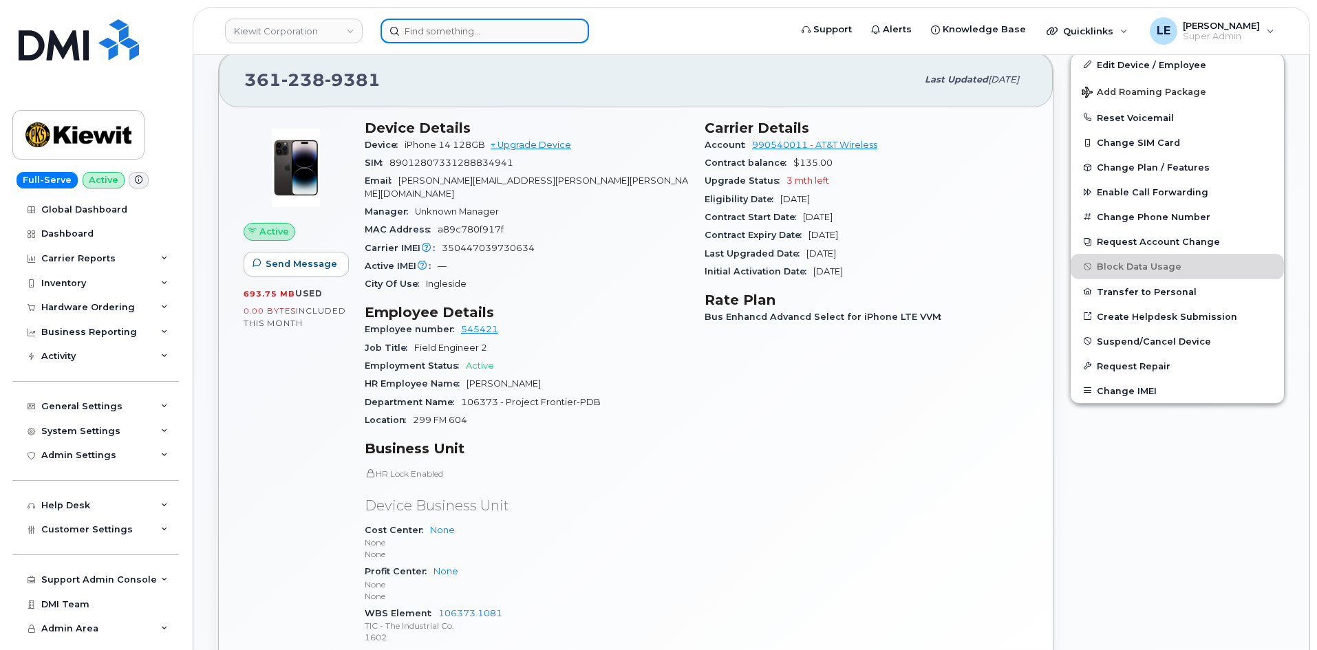
click at [499, 27] on input at bounding box center [485, 31] width 209 height 25
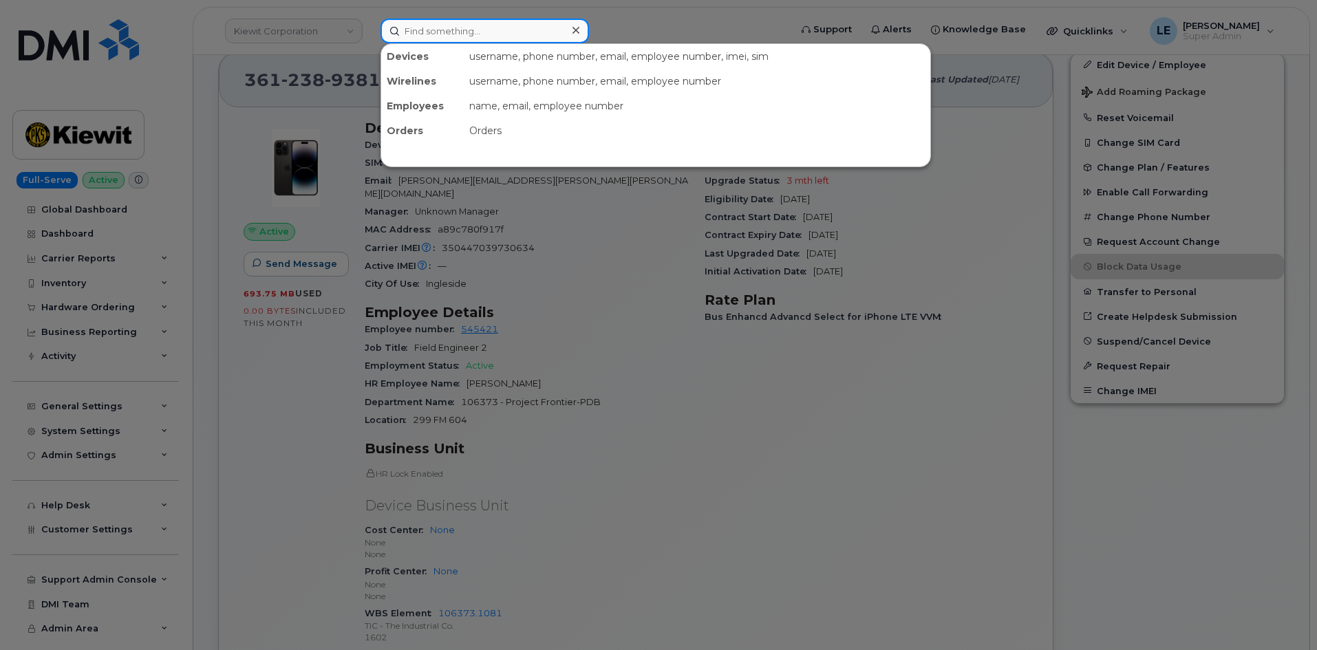
paste input "[PHONE_NUMBER]"
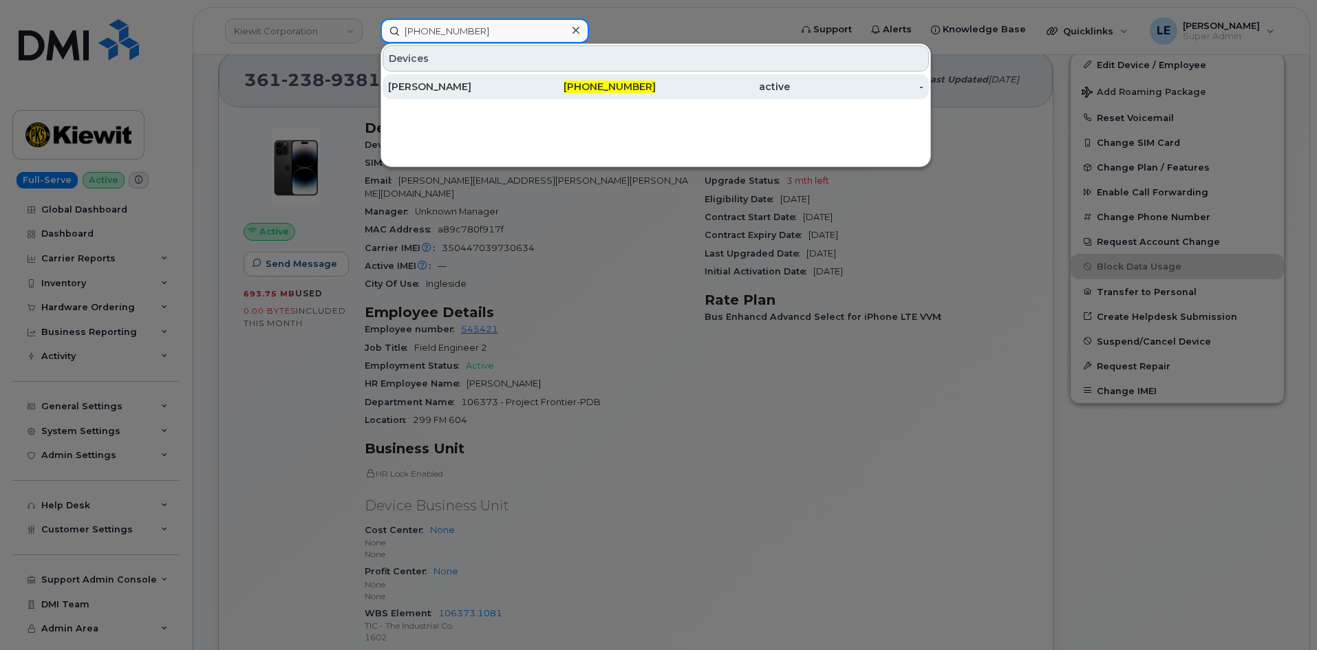
type input "[PHONE_NUMBER]"
click at [502, 86] on div "[PERSON_NAME]" at bounding box center [455, 87] width 134 height 14
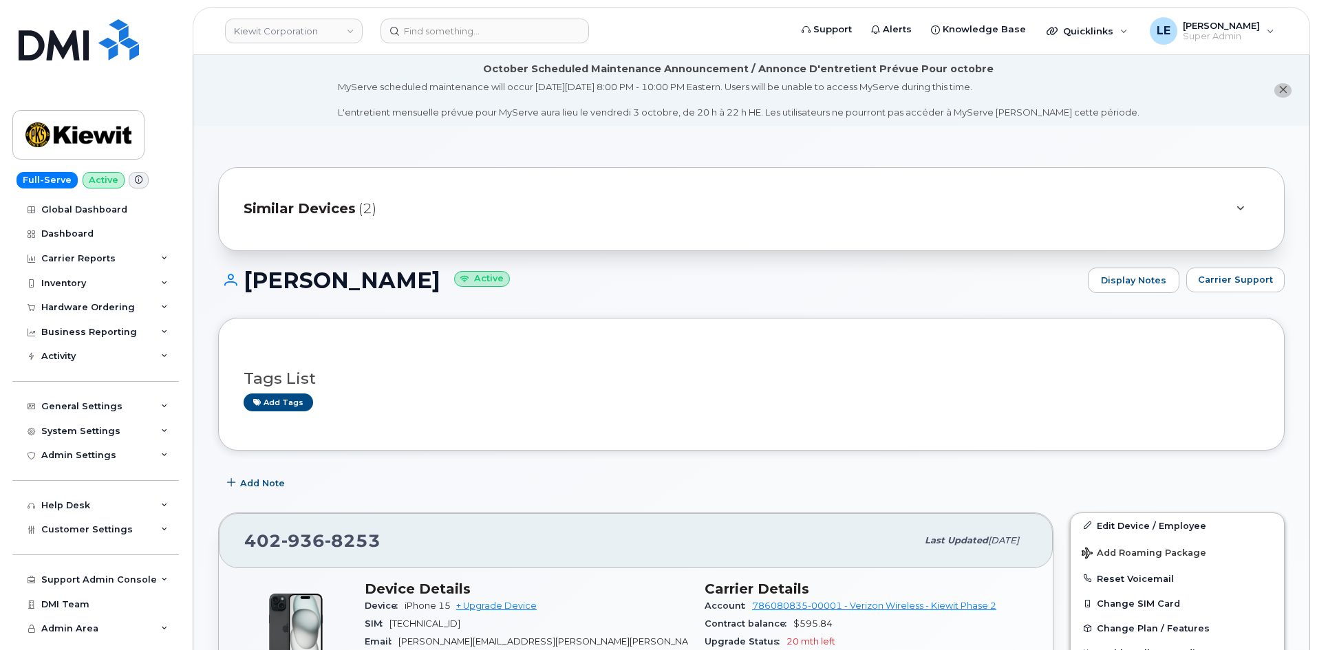
click at [424, 210] on div "Similar Devices (2)" at bounding box center [732, 209] width 977 height 33
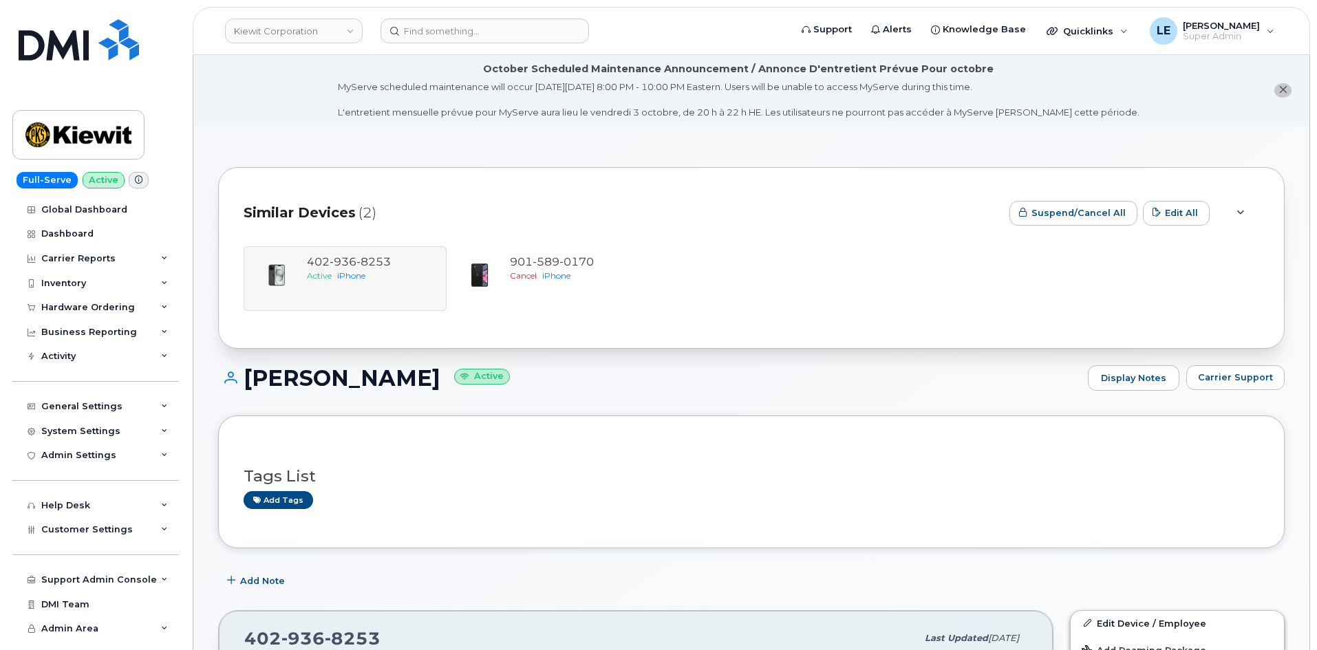
click at [414, 215] on div "Similar Devices (2)" at bounding box center [621, 213] width 755 height 41
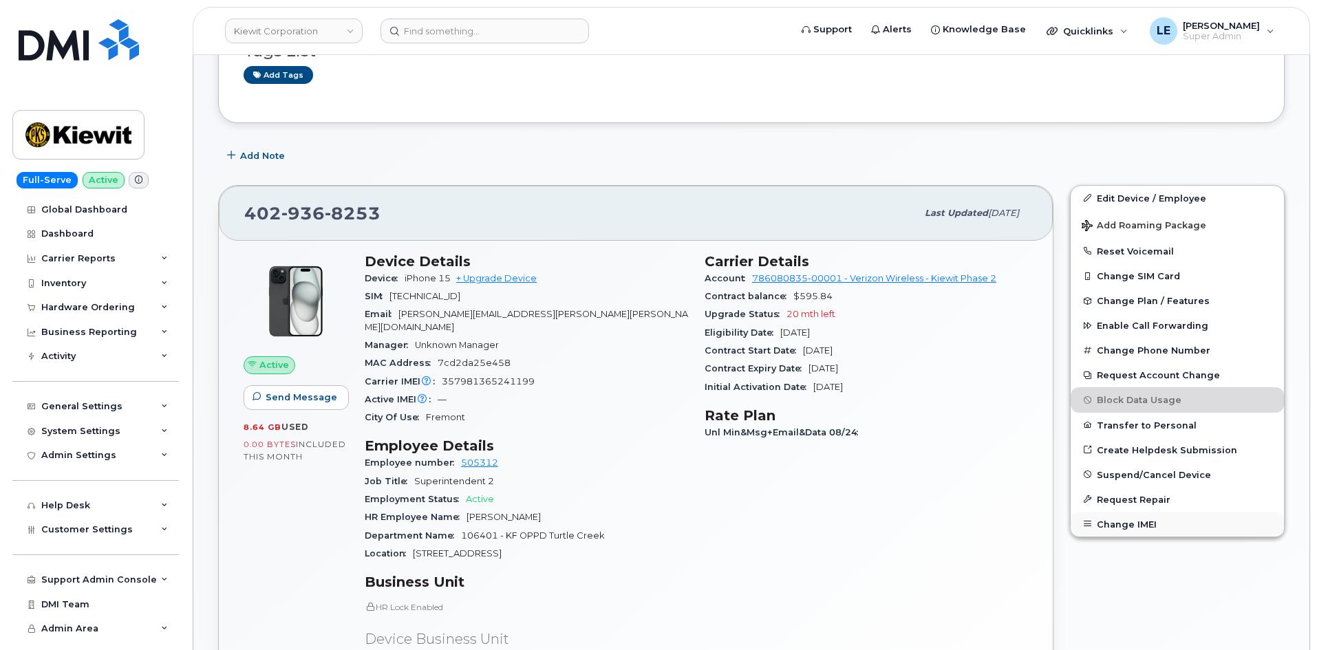
scroll to position [344, 0]
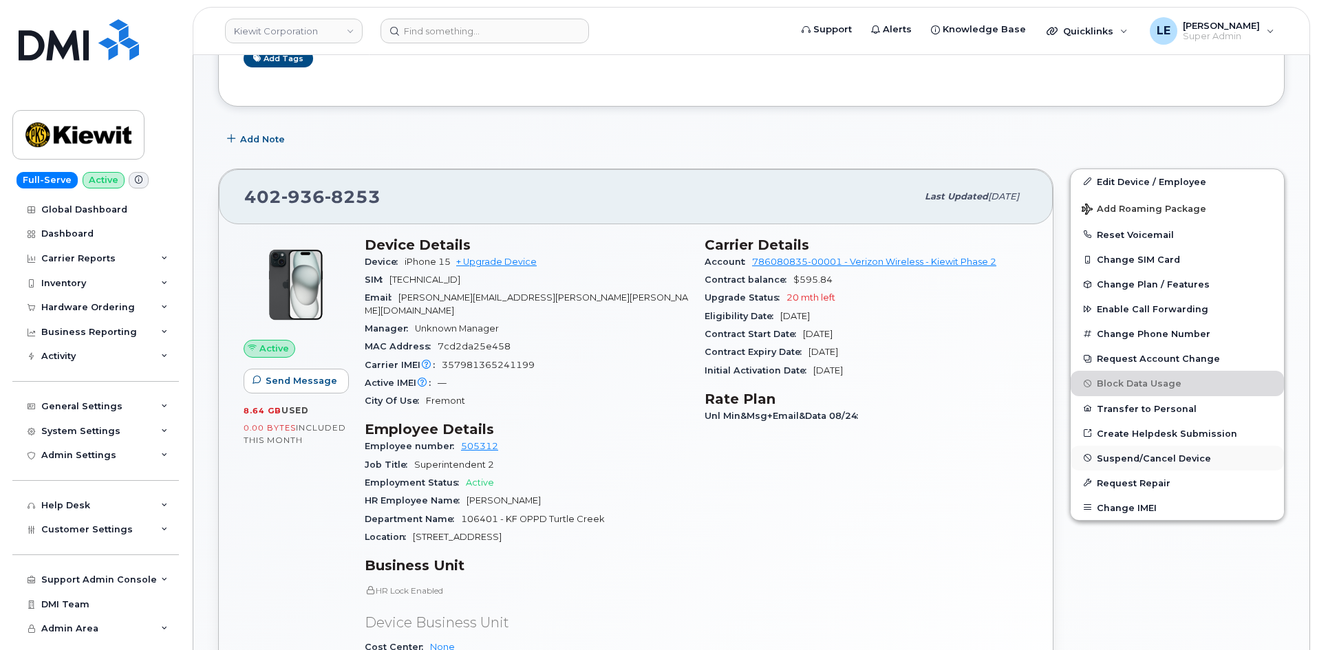
click at [1138, 458] on span "Suspend/Cancel Device" at bounding box center [1154, 458] width 114 height 10
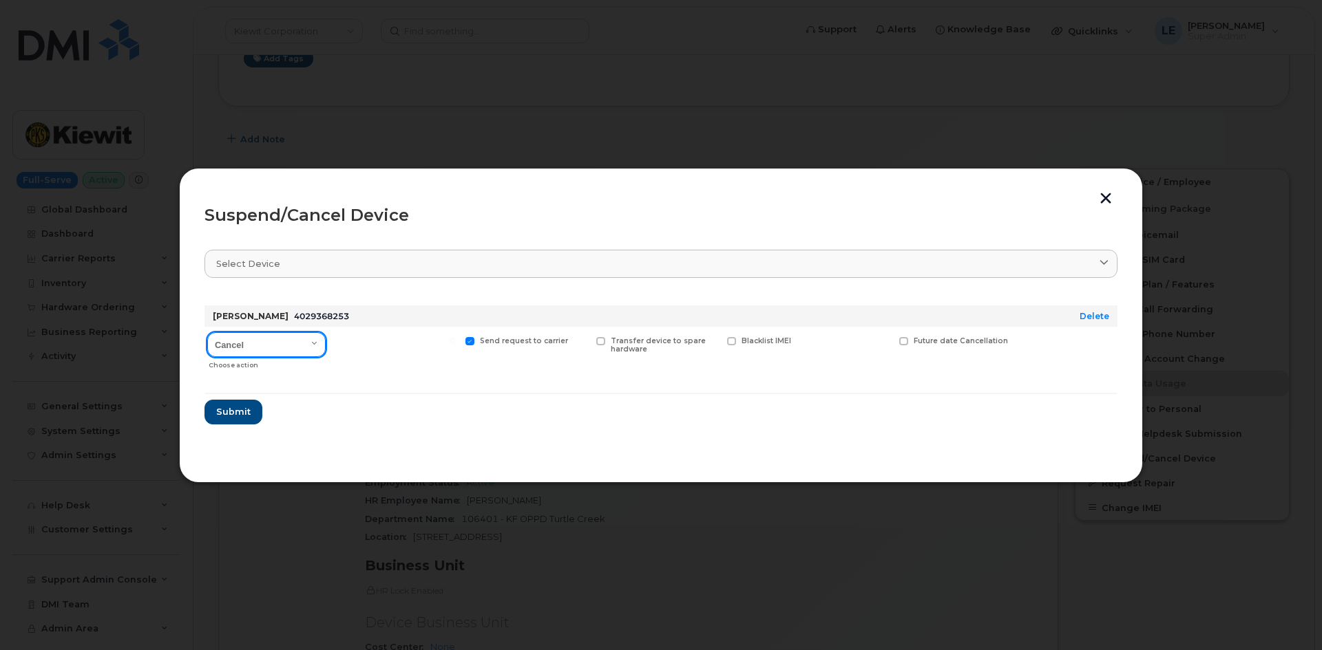
click at [253, 333] on select "Cancel Suspend - Reduced Rate Suspend - Full Rate Suspend - Lost Device/Stolen …" at bounding box center [266, 344] width 118 height 25
select select "[object Object]"
click at [207, 332] on select "Cancel Suspend - Reduced Rate Suspend - Full Rate Suspend - Lost Device/Stolen …" at bounding box center [266, 344] width 118 height 25
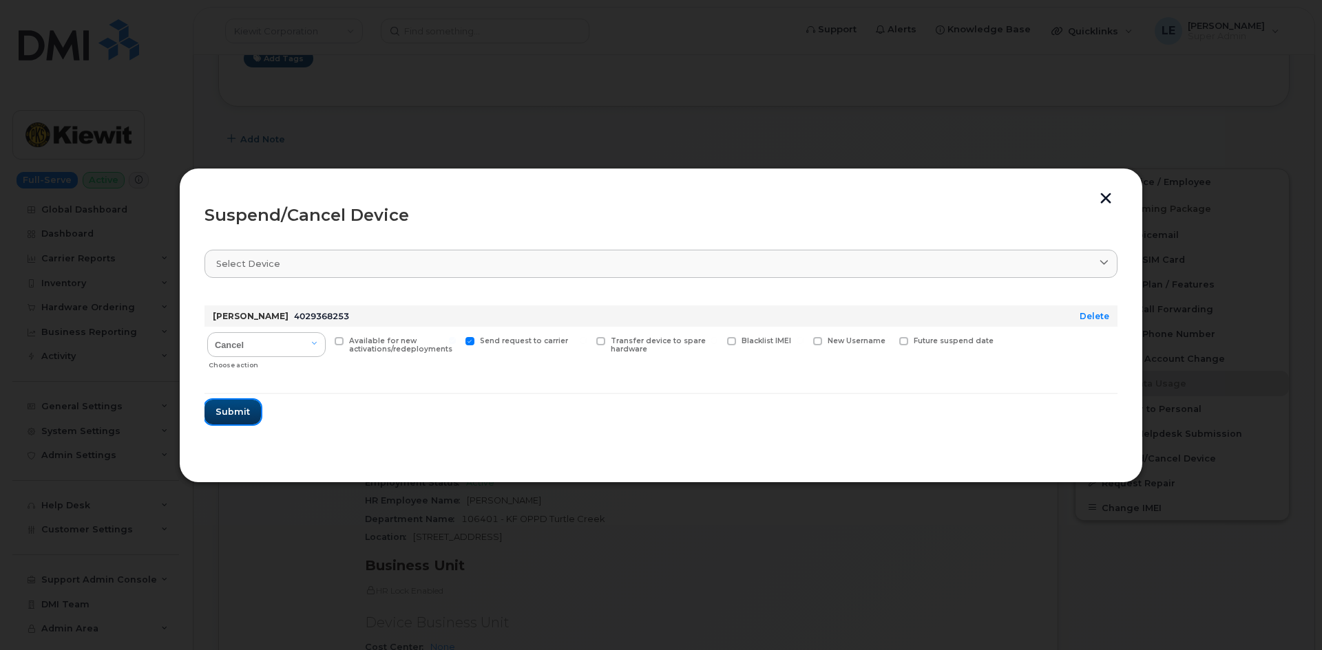
click at [244, 418] on span "Submit" at bounding box center [232, 411] width 34 height 13
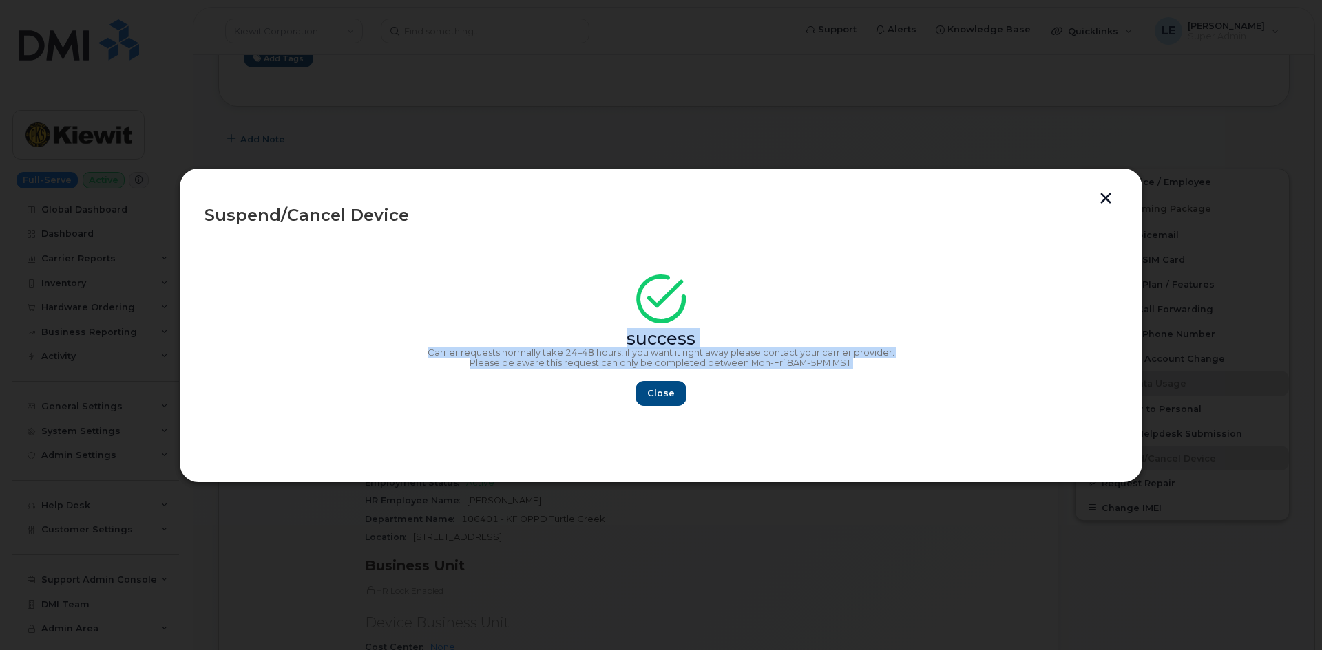
copy div "success Carrier requests normally take 24–48 hours, if you want it right away p…"
drag, startPoint x: 895, startPoint y: 362, endPoint x: 317, endPoint y: 335, distance: 579.5
click at [317, 335] on div "success Carrier requests normally take 24–48 hours, if you want it right away p…" at bounding box center [660, 344] width 913 height 123
click at [668, 388] on span "Close" at bounding box center [661, 393] width 28 height 13
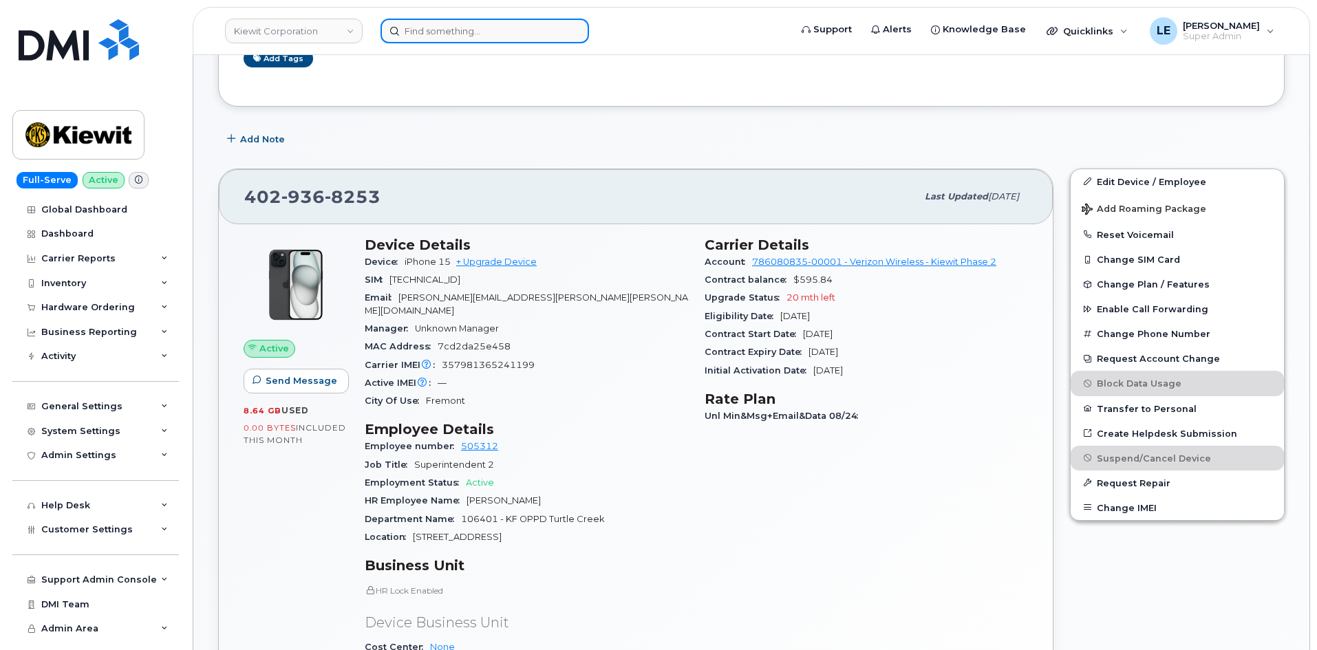
click at [566, 42] on input at bounding box center [485, 31] width 209 height 25
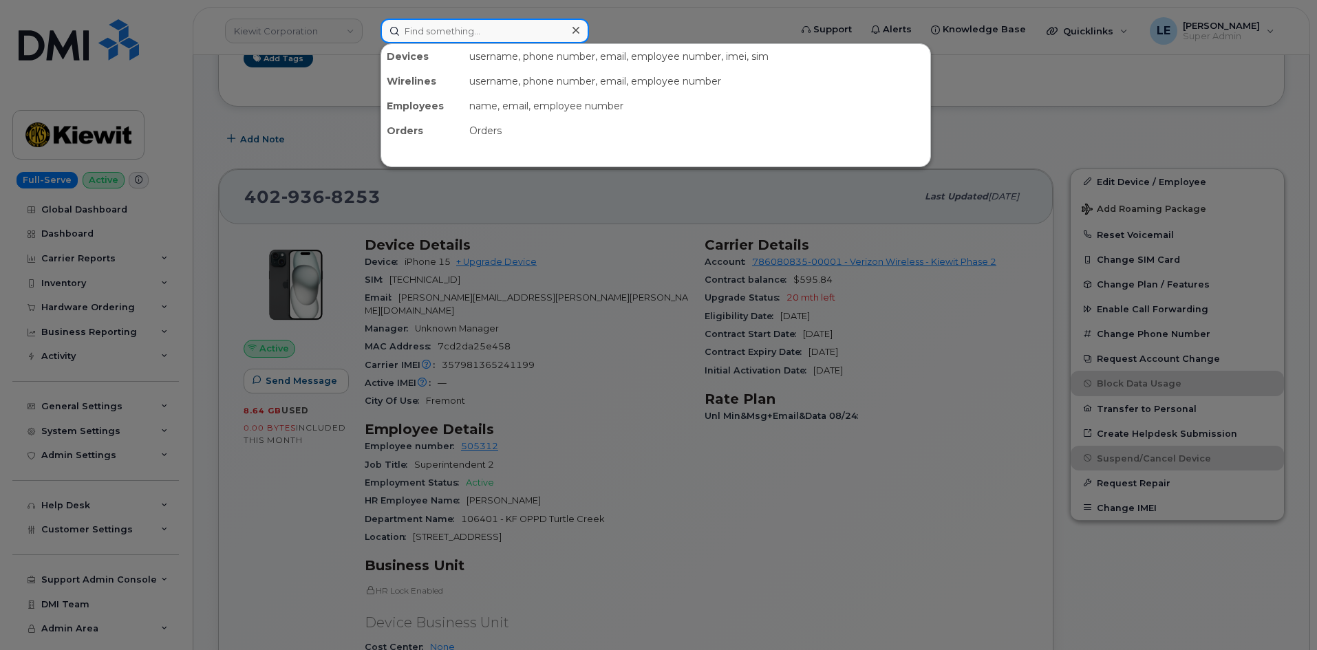
paste input "3066171371"
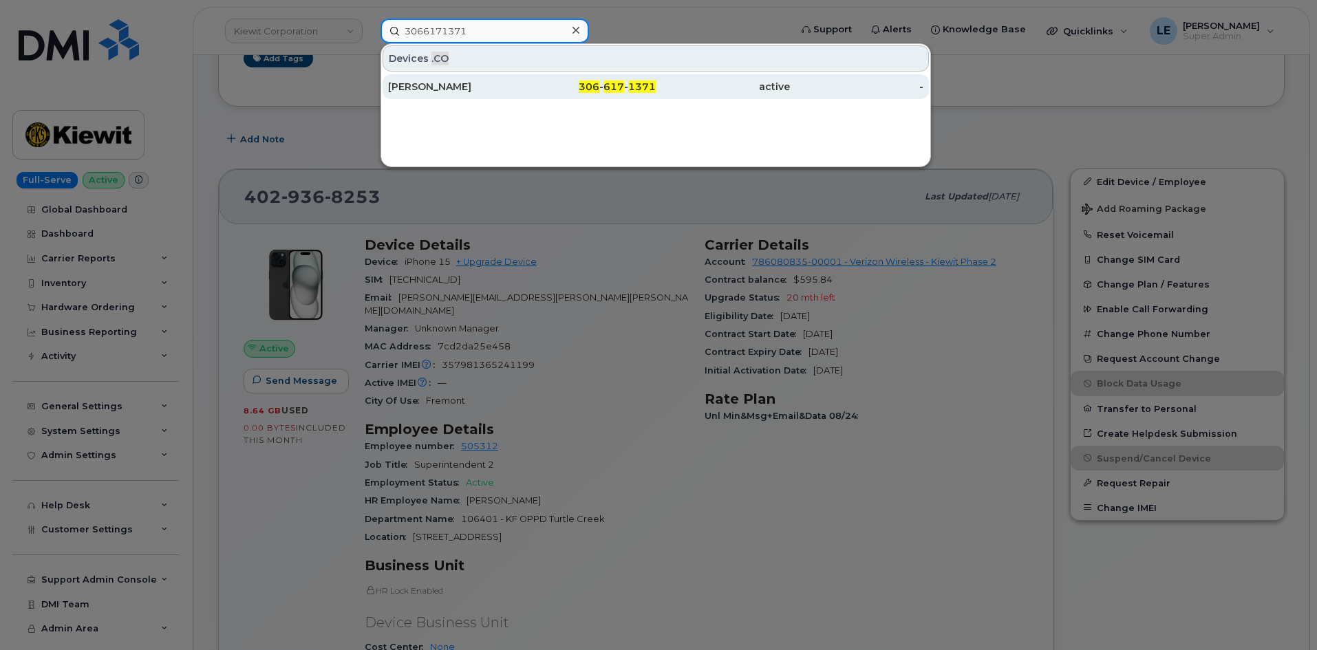
type input "3066171371"
click at [496, 97] on div "[PERSON_NAME]" at bounding box center [455, 86] width 134 height 25
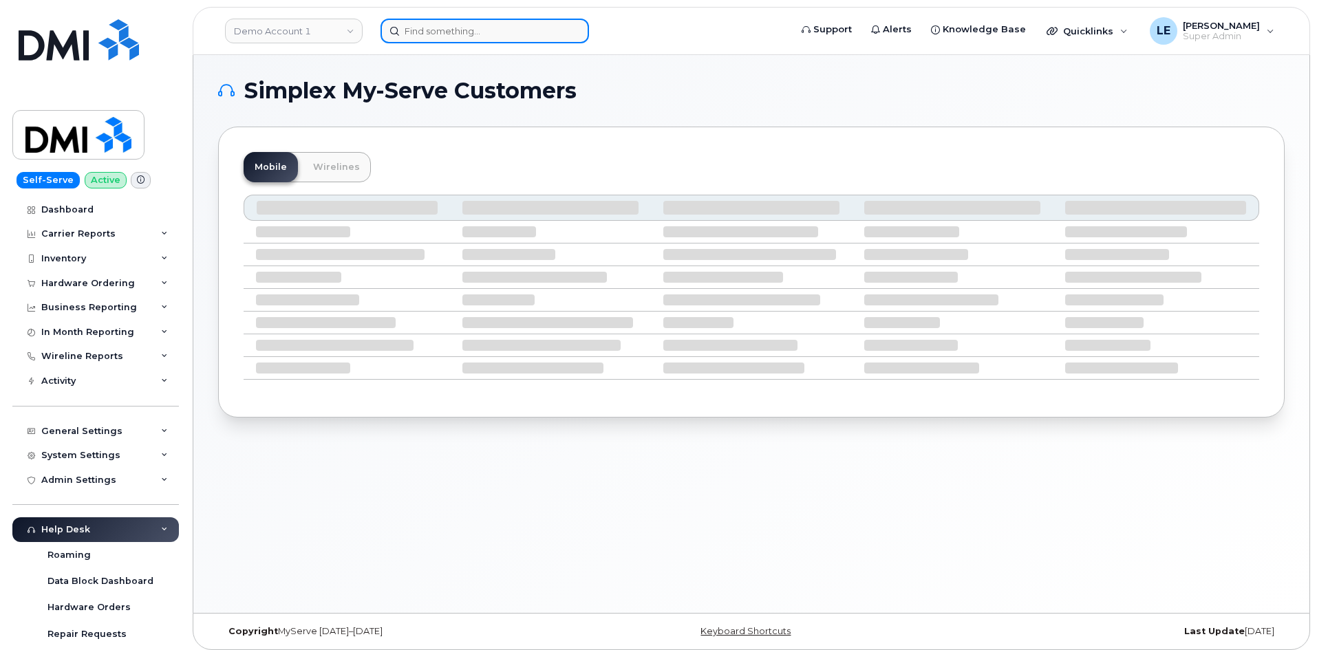
click at [418, 29] on input at bounding box center [485, 31] width 209 height 25
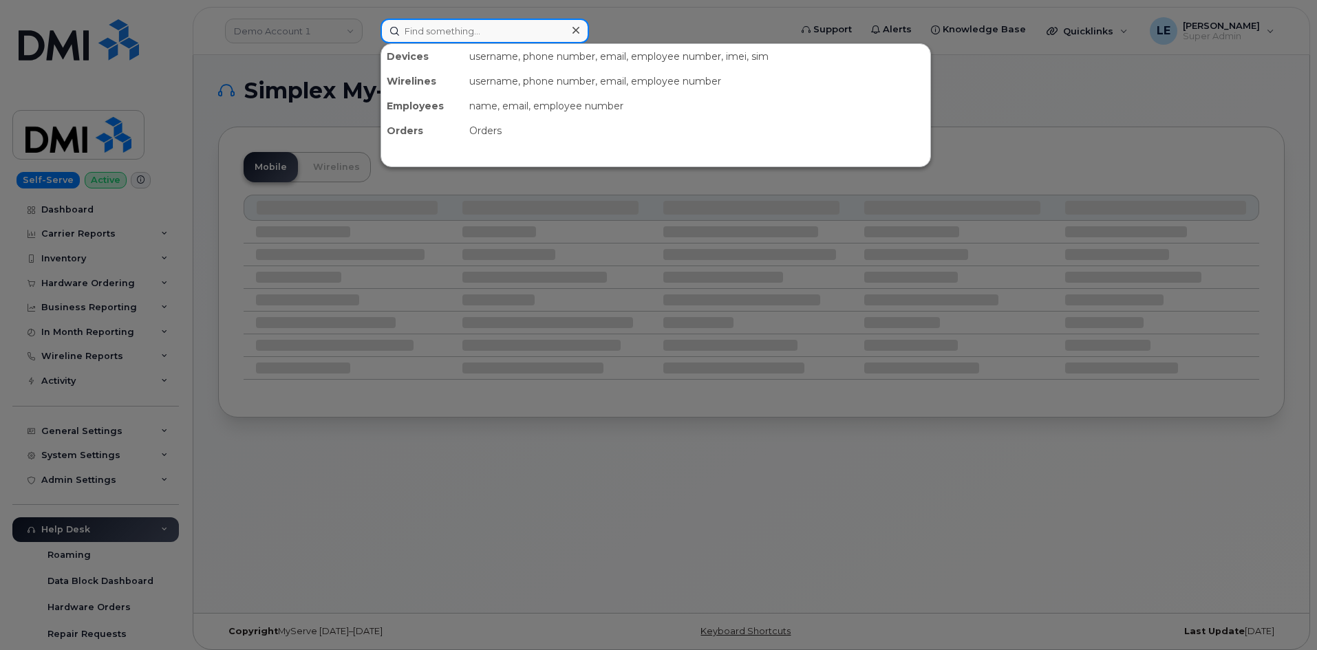
paste input "CHRISTINE.MACUHA@KIEWIT.COM"
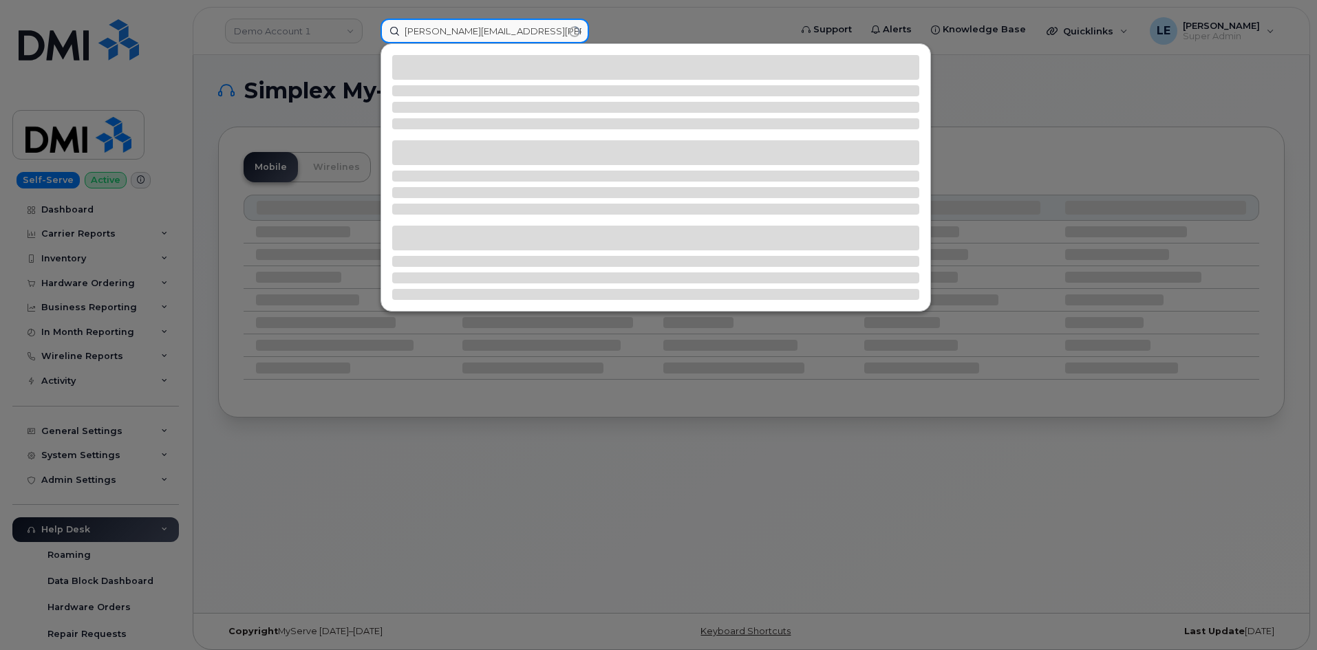
type input "CHRISTINE.MACUHA@KIEWIT.COM"
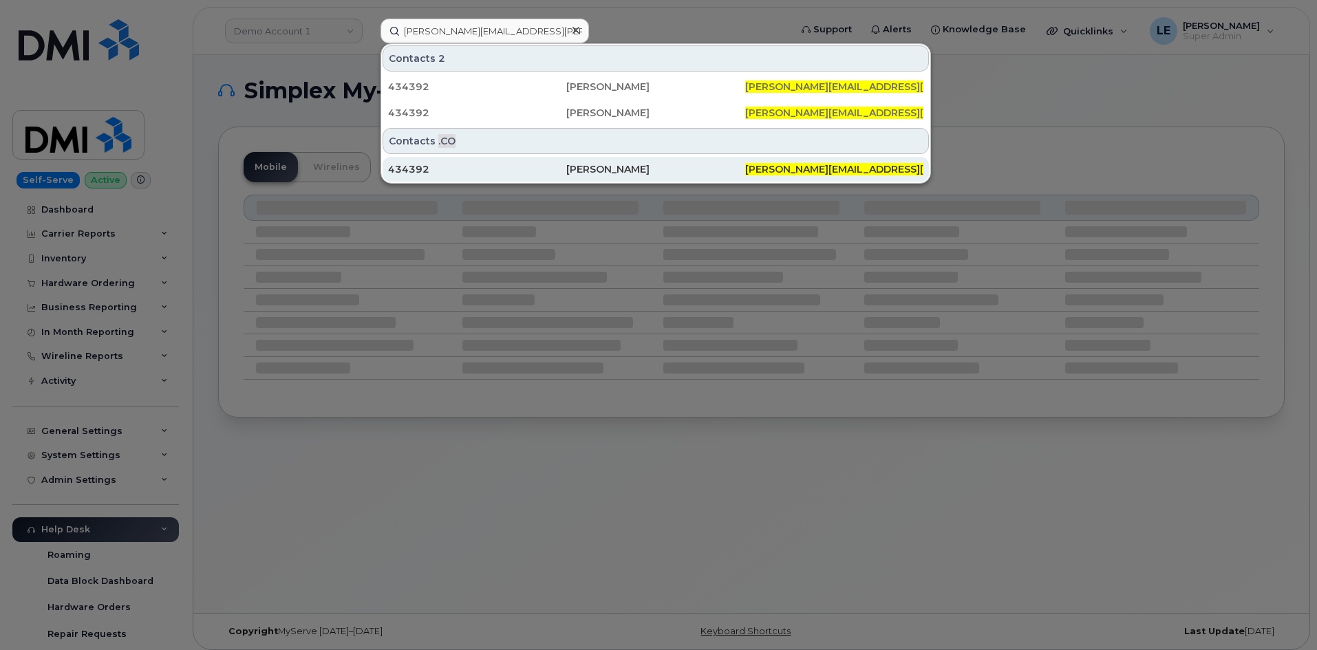
click at [445, 169] on div "434392" at bounding box center [477, 169] width 178 height 14
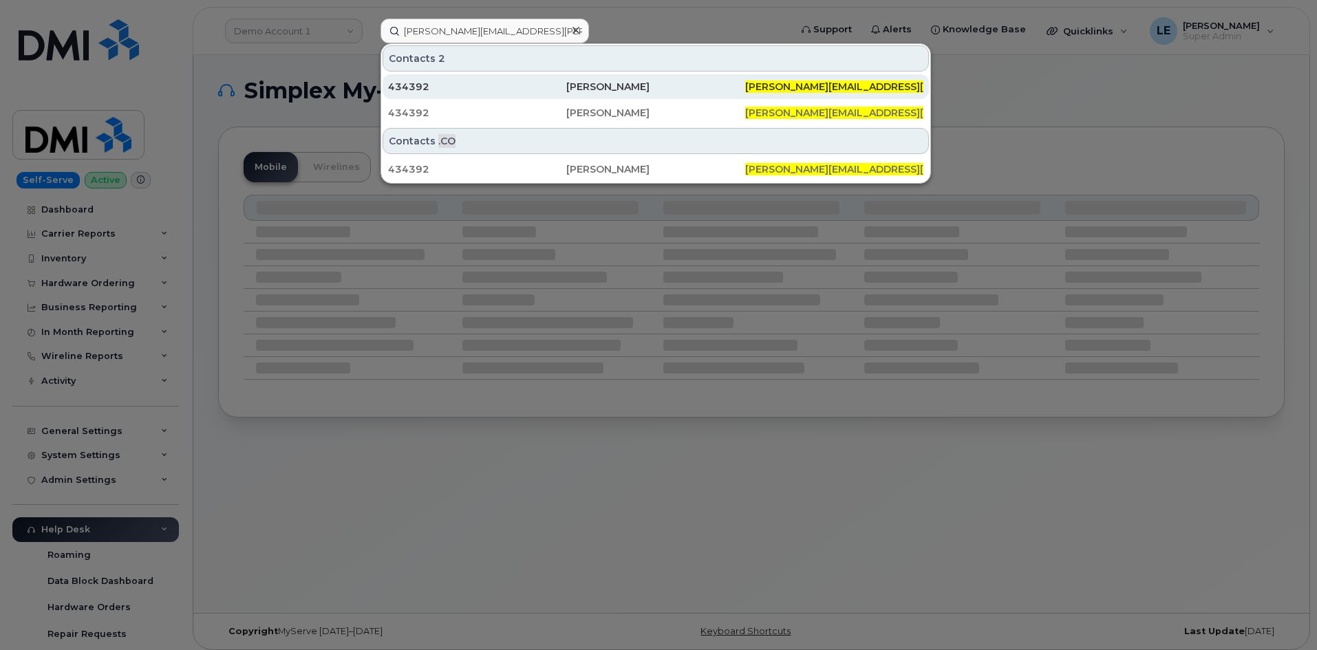
click at [518, 83] on div "434392" at bounding box center [477, 87] width 178 height 14
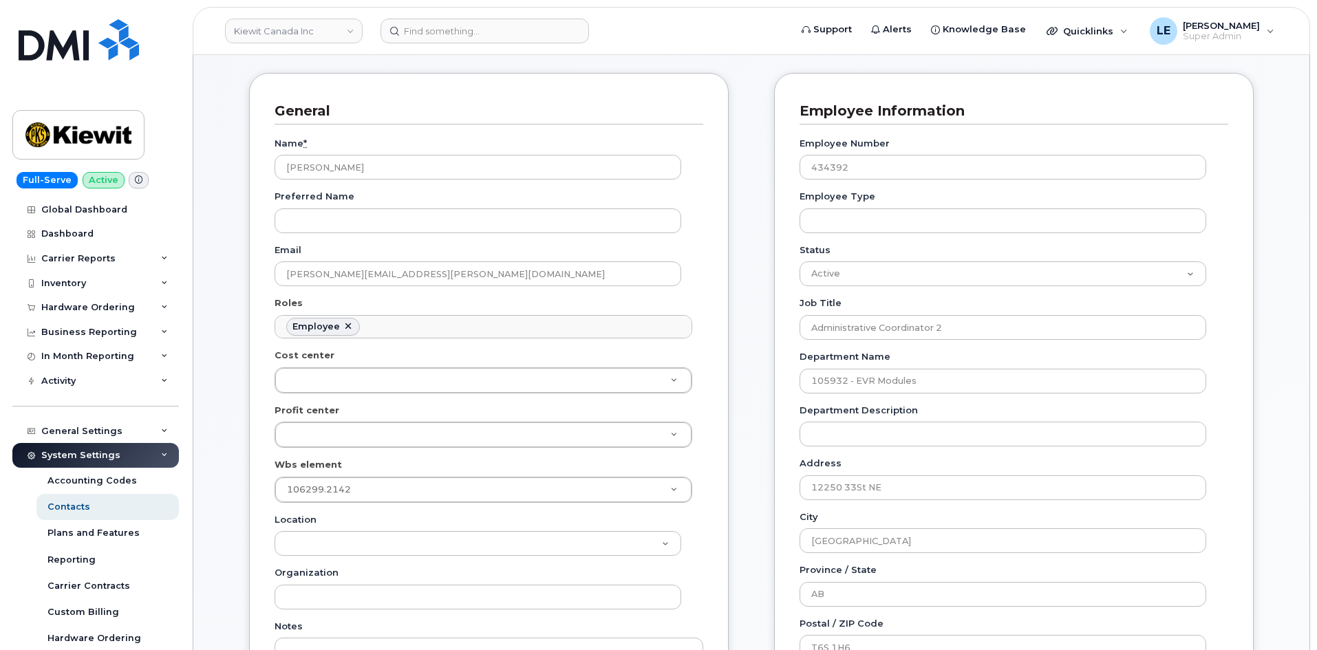
scroll to position [69, 0]
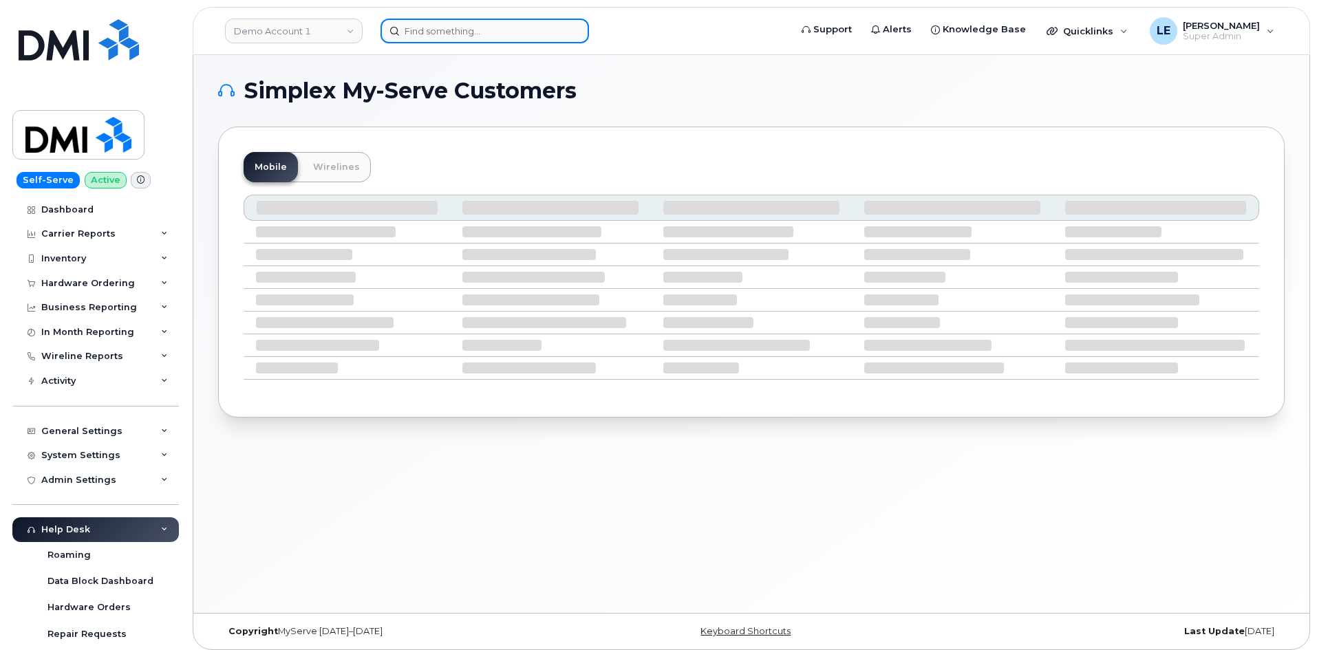
click at [555, 30] on input at bounding box center [485, 31] width 209 height 25
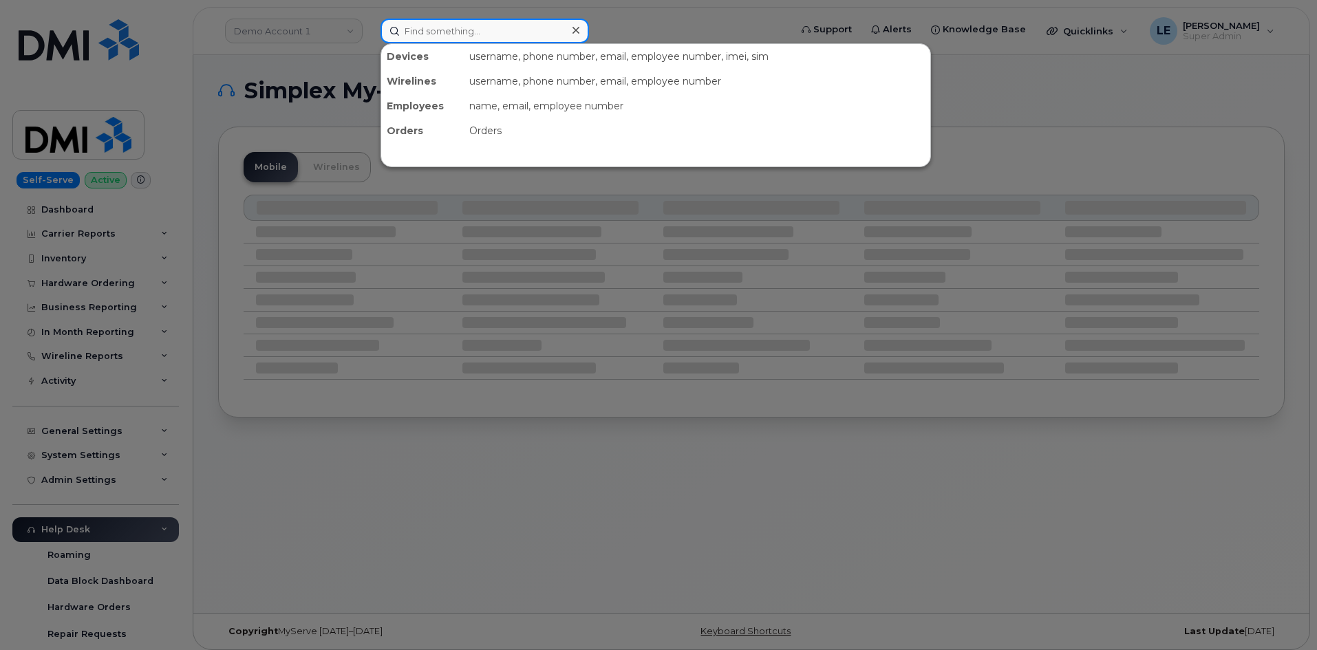
paste input "3066171371"
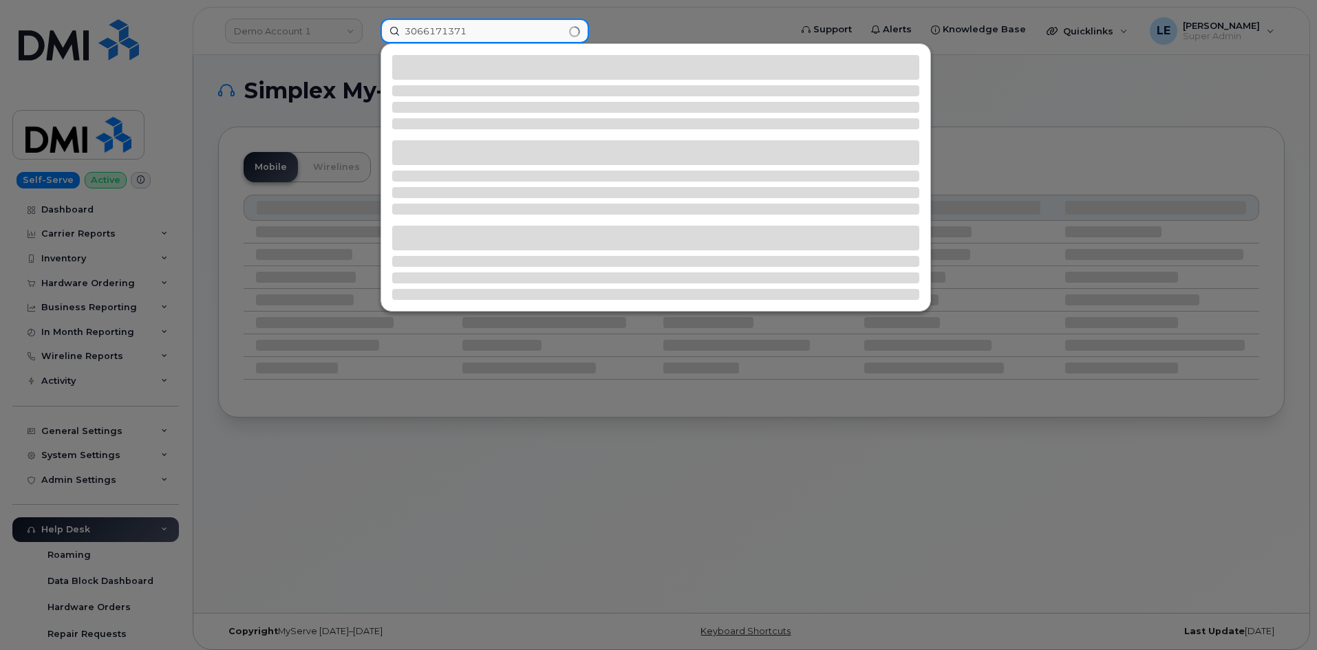
type input "3066171371"
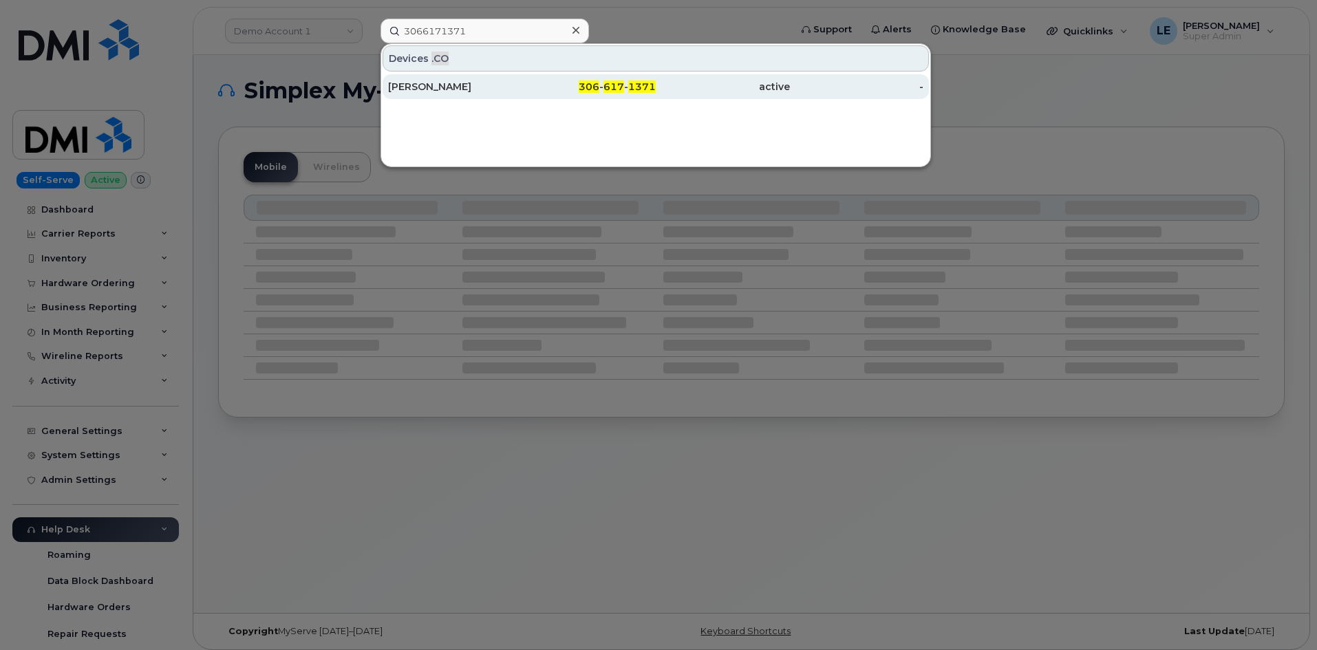
click at [708, 80] on div "active" at bounding box center [723, 86] width 134 height 25
